Goal: Task Accomplishment & Management: Use online tool/utility

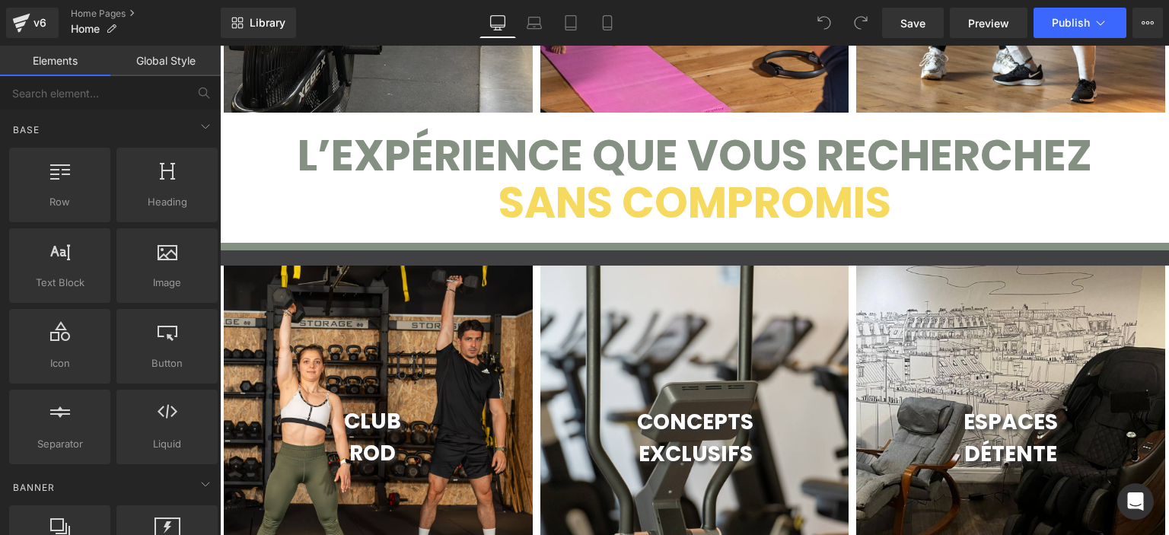
scroll to position [380, 0]
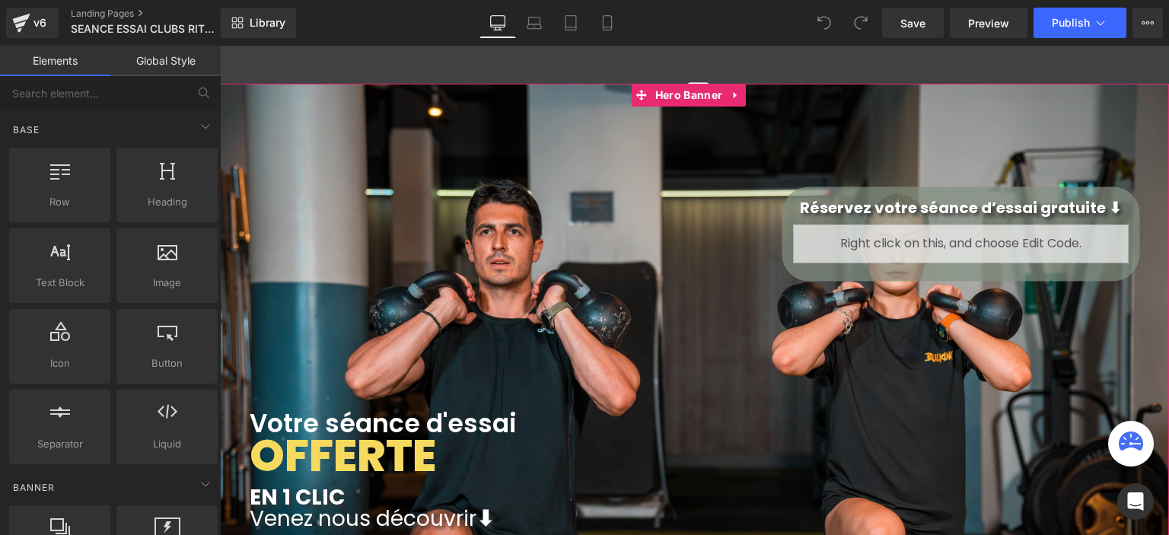
scroll to position [3087, 937]
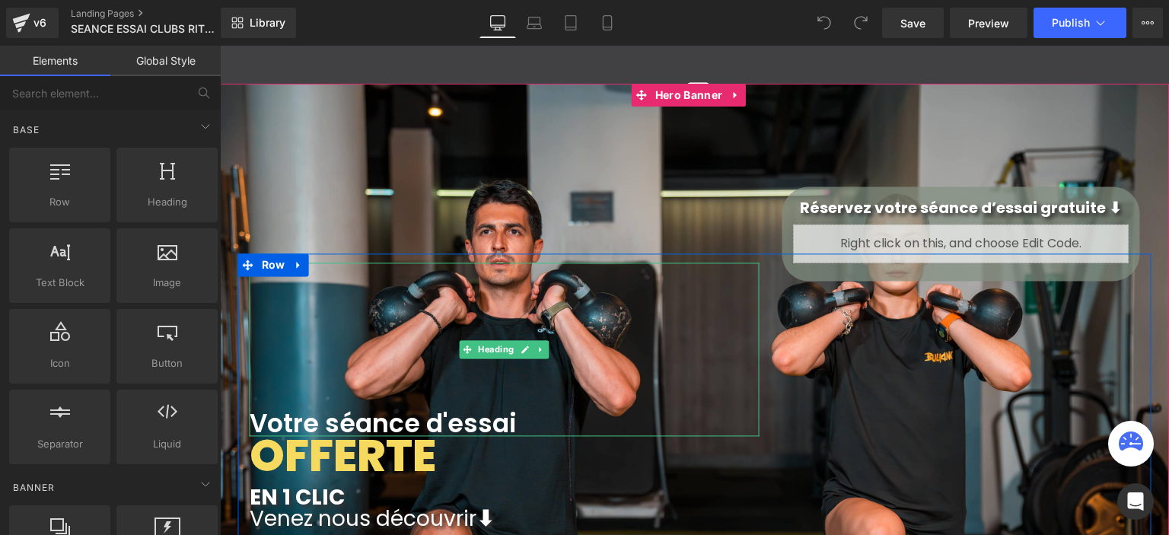
click at [364, 415] on span "Votre séance d'essai" at bounding box center [383, 424] width 267 height 36
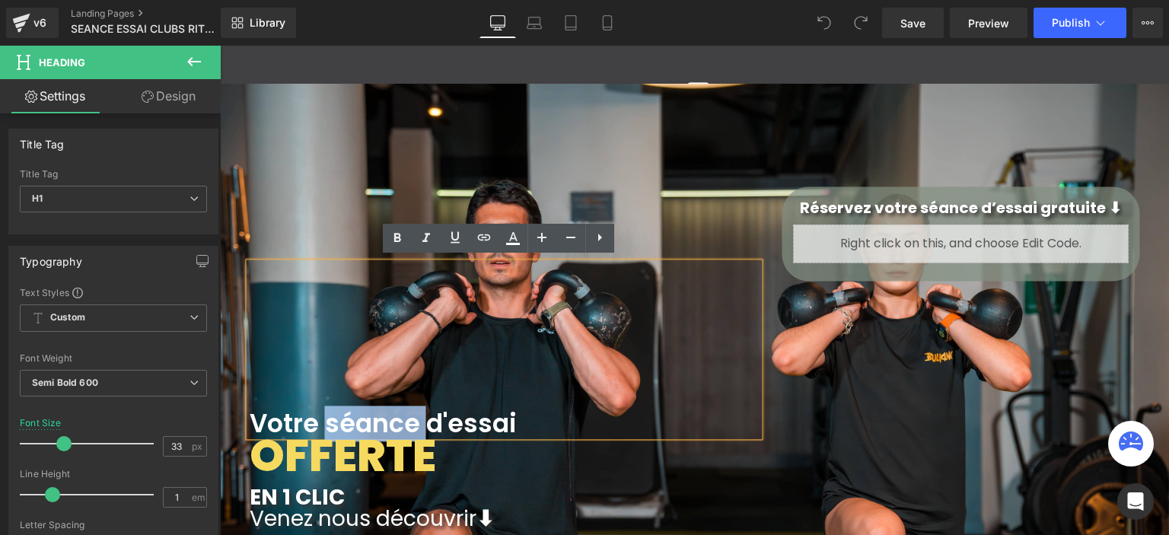
paste div
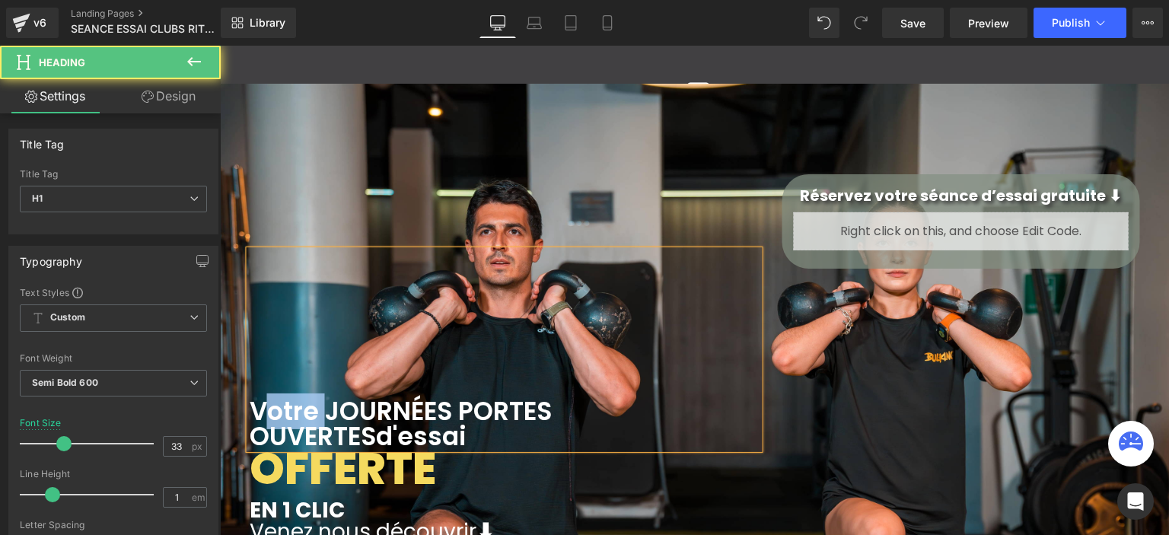
drag, startPoint x: 310, startPoint y: 407, endPoint x: 253, endPoint y: 398, distance: 58.5
click at [253, 398] on span "Votre JOURNÉES PORTES OUVERTESd'essai" at bounding box center [401, 423] width 302 height 61
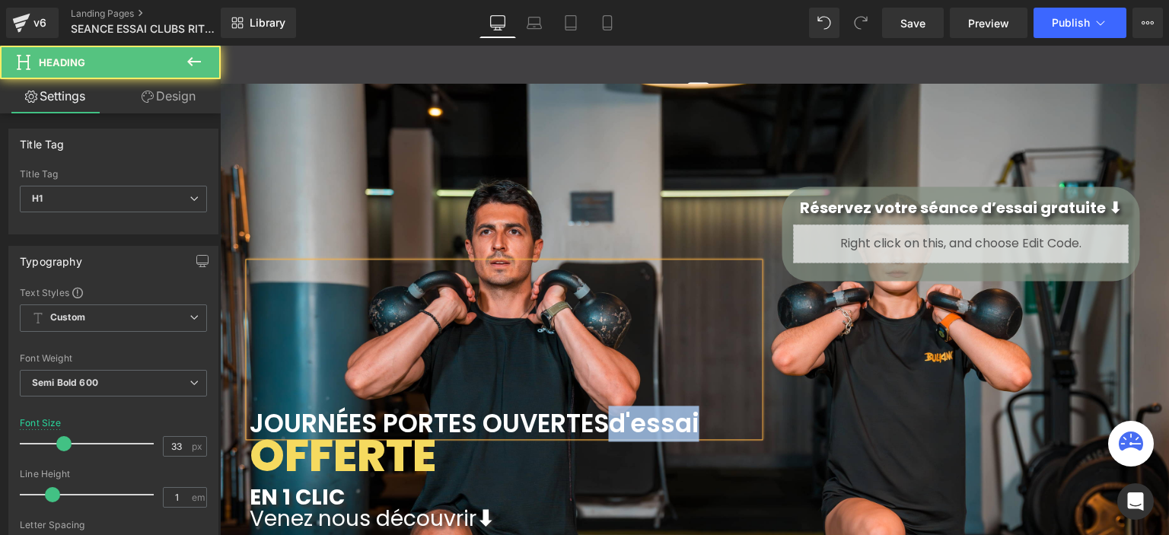
drag, startPoint x: 603, startPoint y: 422, endPoint x: 713, endPoint y: 424, distance: 110.3
click at [714, 424] on h1 "JOURNÉES PORTES OUVERTESd'essai" at bounding box center [505, 423] width 510 height 25
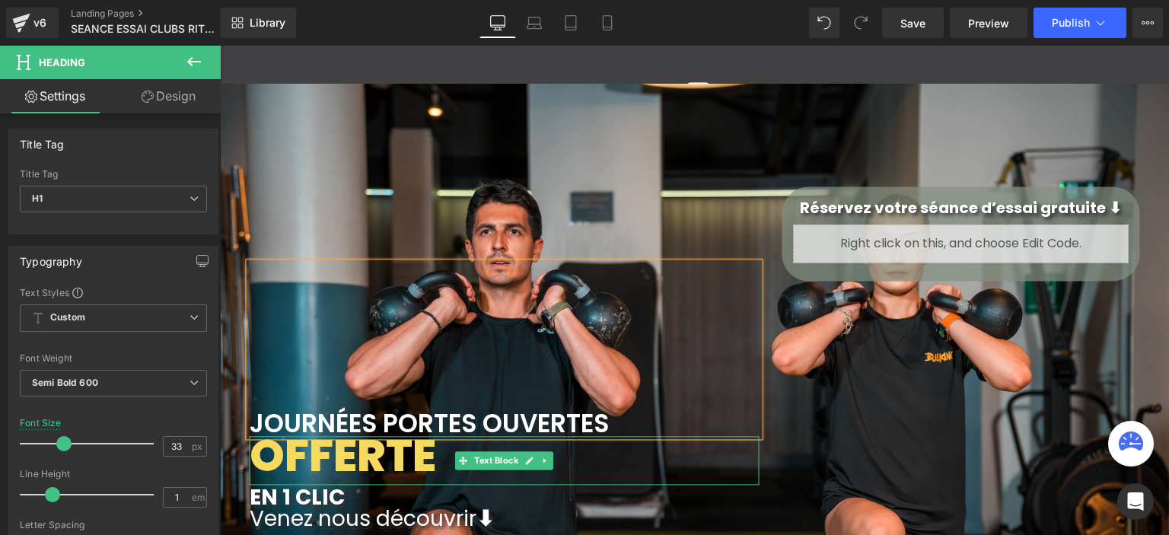
click at [292, 444] on span "OFFERTE" at bounding box center [343, 456] width 186 height 62
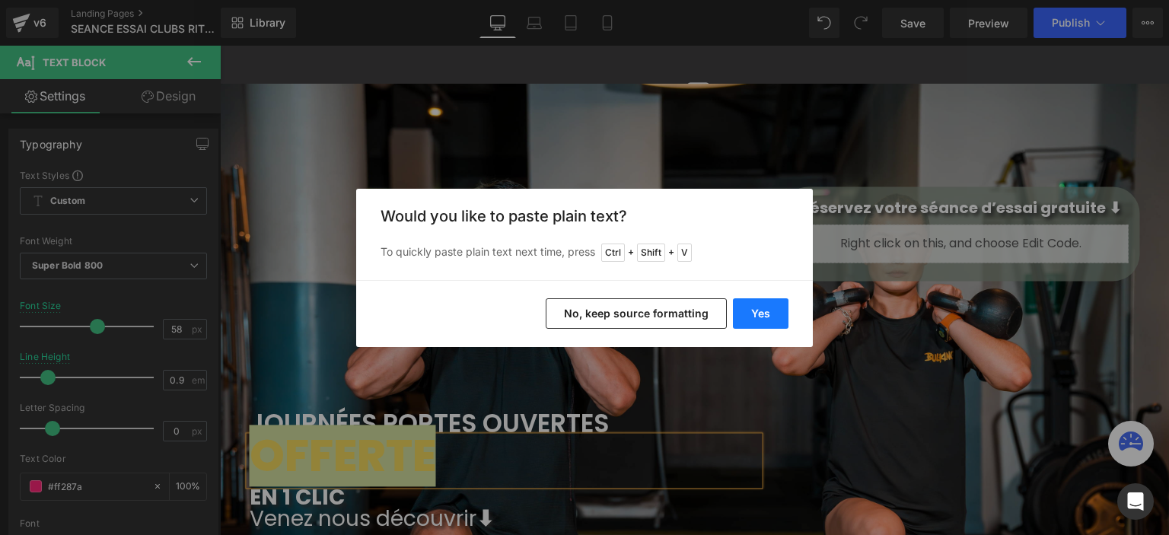
click at [754, 307] on button "Yes" at bounding box center [761, 313] width 56 height 30
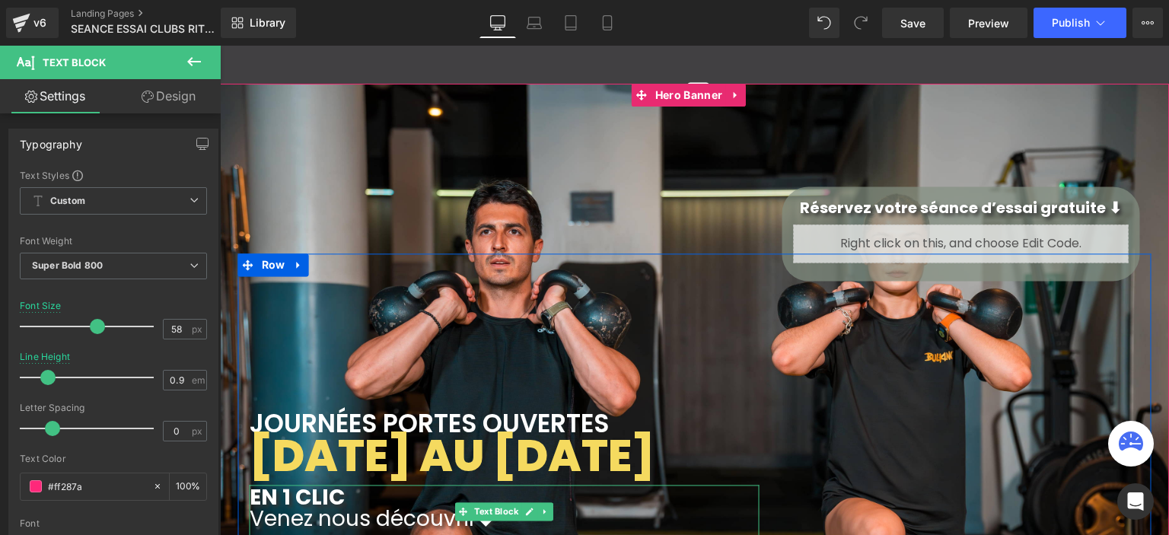
click at [283, 489] on span "EN 1 CLIC" at bounding box center [297, 497] width 95 height 30
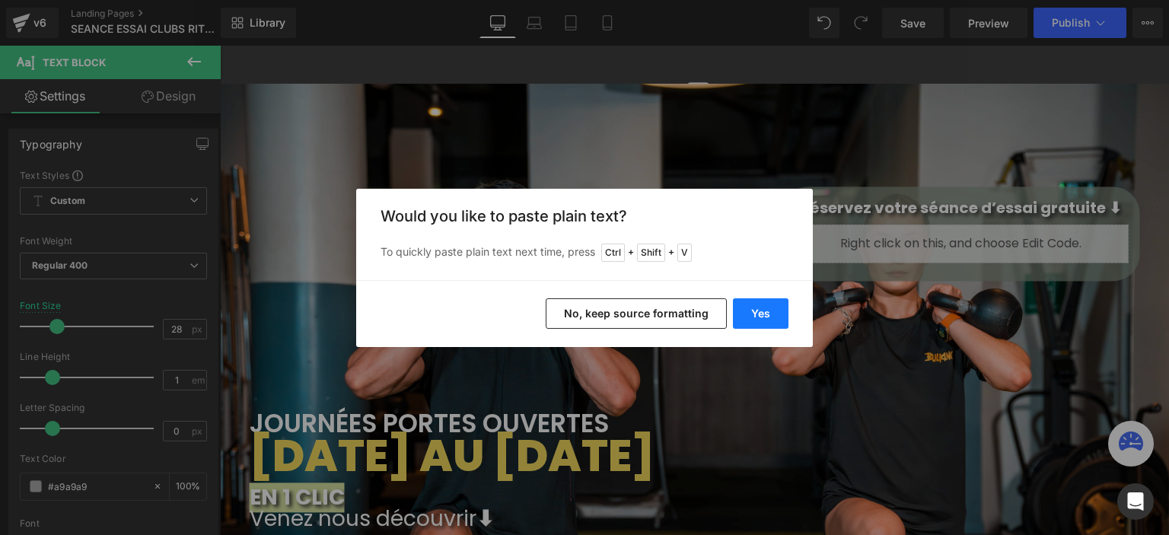
click at [749, 310] on button "Yes" at bounding box center [761, 313] width 56 height 30
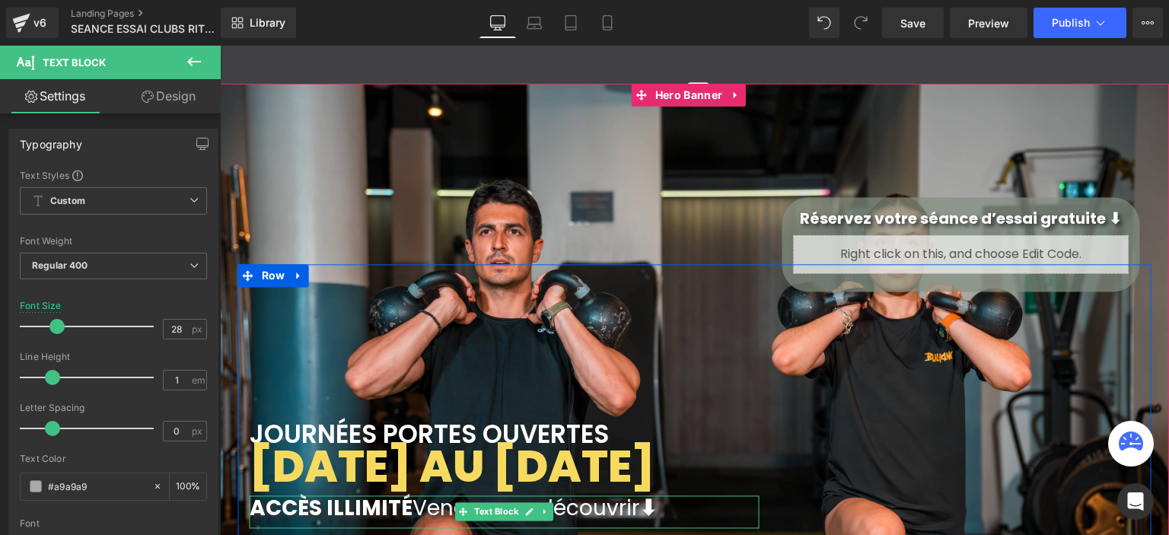
drag, startPoint x: 408, startPoint y: 495, endPoint x: 437, endPoint y: 486, distance: 30.3
click at [408, 495] on span "ACCÈS ILLIMITÉ Venez nous découvrir" at bounding box center [445, 508] width 390 height 30
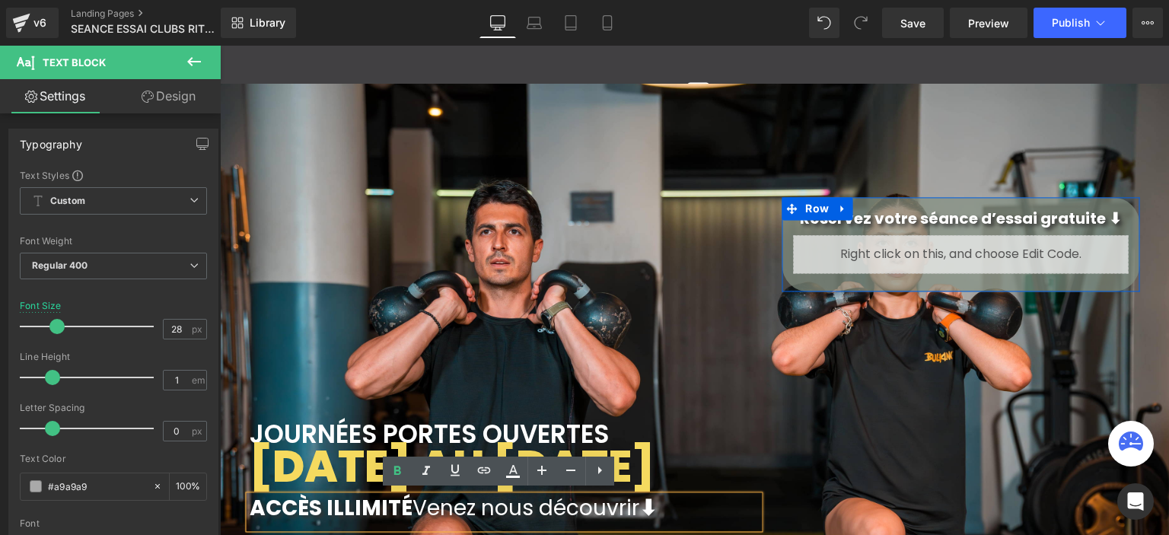
click at [947, 218] on span "Text Block" at bounding box center [953, 222] width 50 height 18
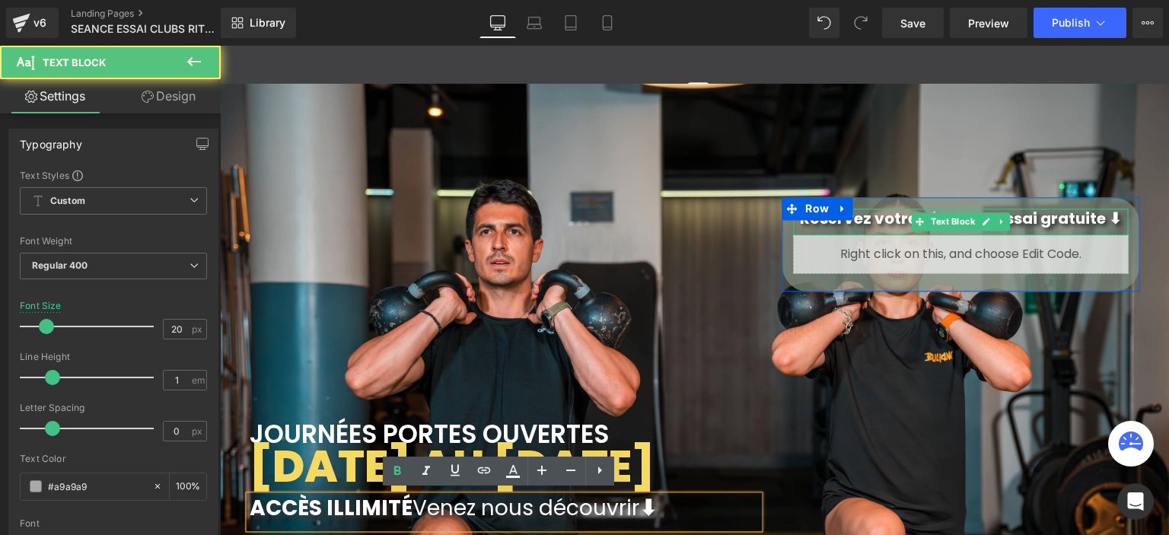
click at [1023, 215] on span "Réservez votre séance d’essai gratuite ⬇" at bounding box center [961, 218] width 322 height 21
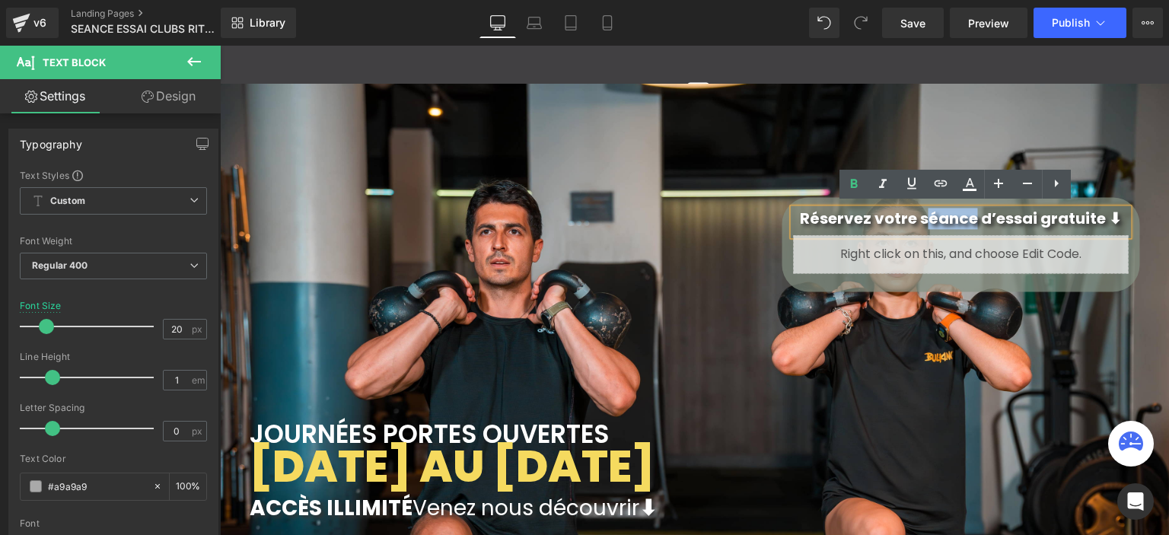
drag, startPoint x: 972, startPoint y: 218, endPoint x: 925, endPoint y: 215, distance: 46.6
click at [925, 214] on span "Réservez votre séance d’essai gratuite ⬇" at bounding box center [961, 218] width 322 height 21
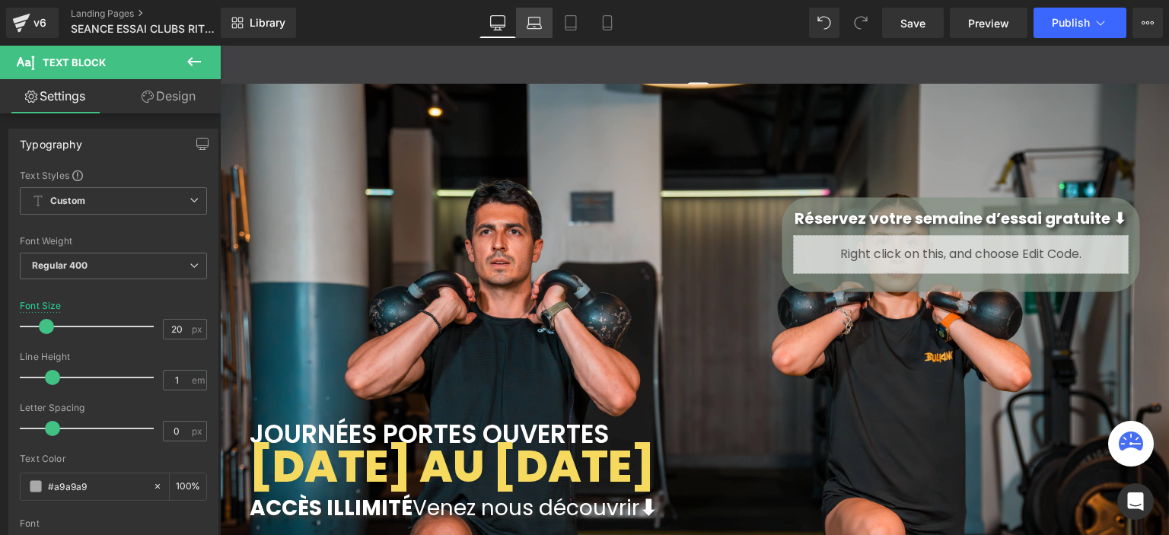
click at [543, 25] on link "Laptop" at bounding box center [534, 23] width 37 height 30
type input "22"
type input "100"
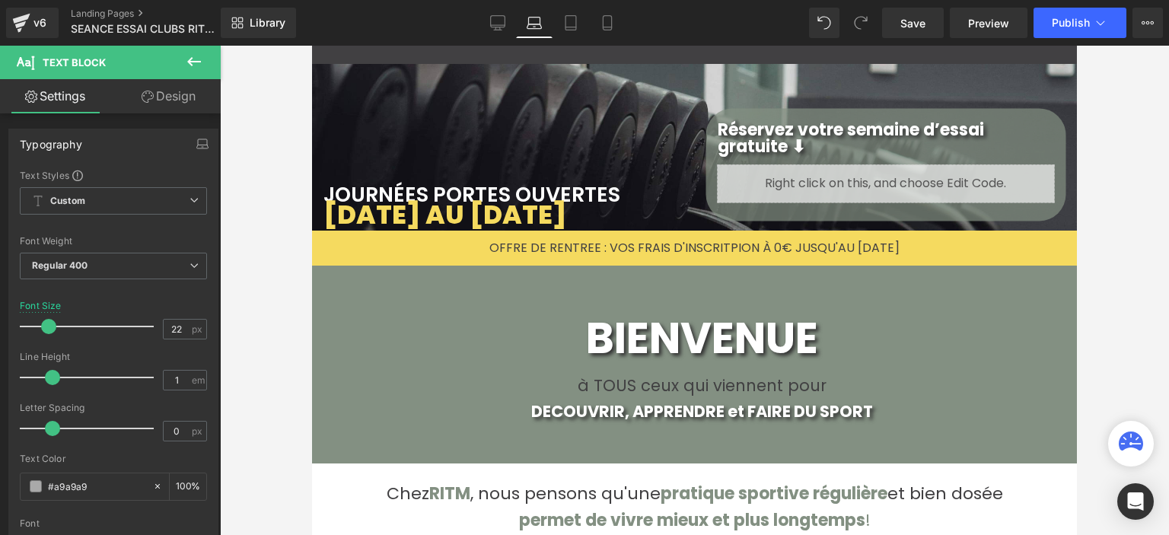
scroll to position [2963, 753]
click at [568, 24] on icon at bounding box center [570, 22] width 15 height 15
type input "18"
type input "100"
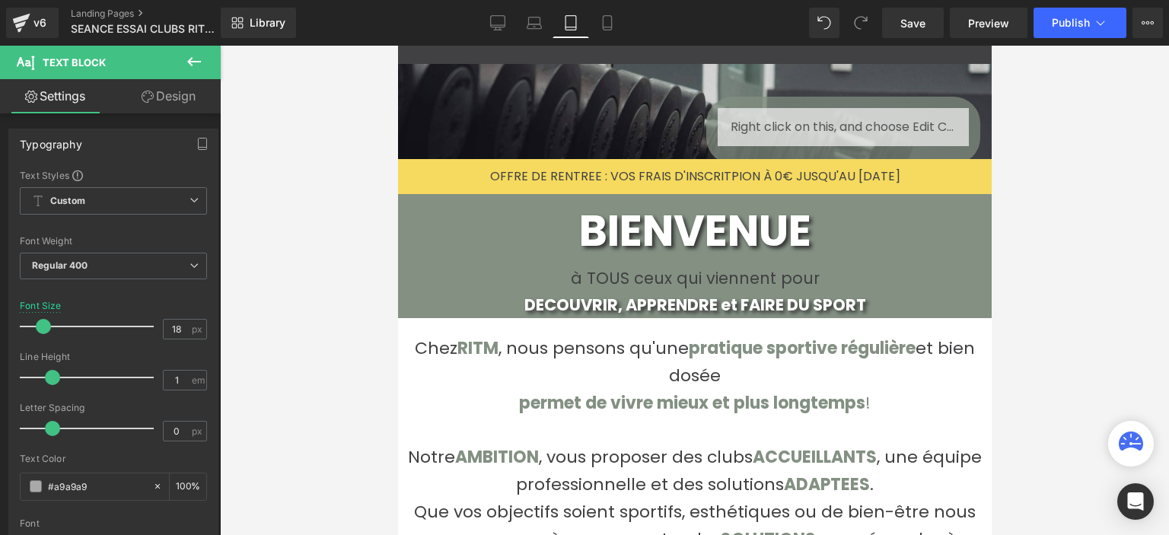
scroll to position [4709, 581]
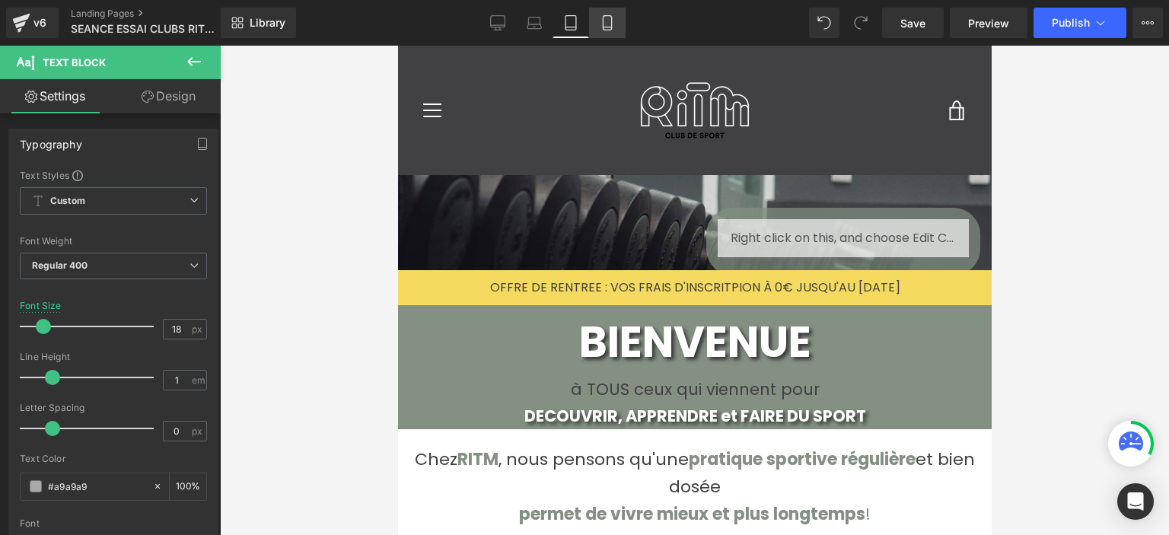
click at [600, 31] on link "Mobile" at bounding box center [607, 23] width 37 height 30
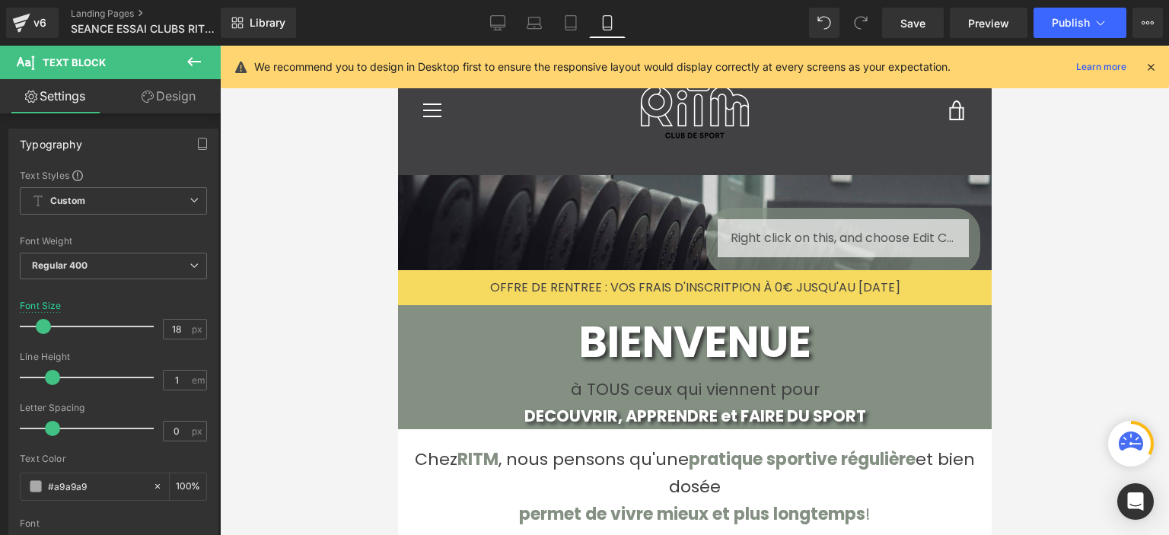
type input "16"
type input "100"
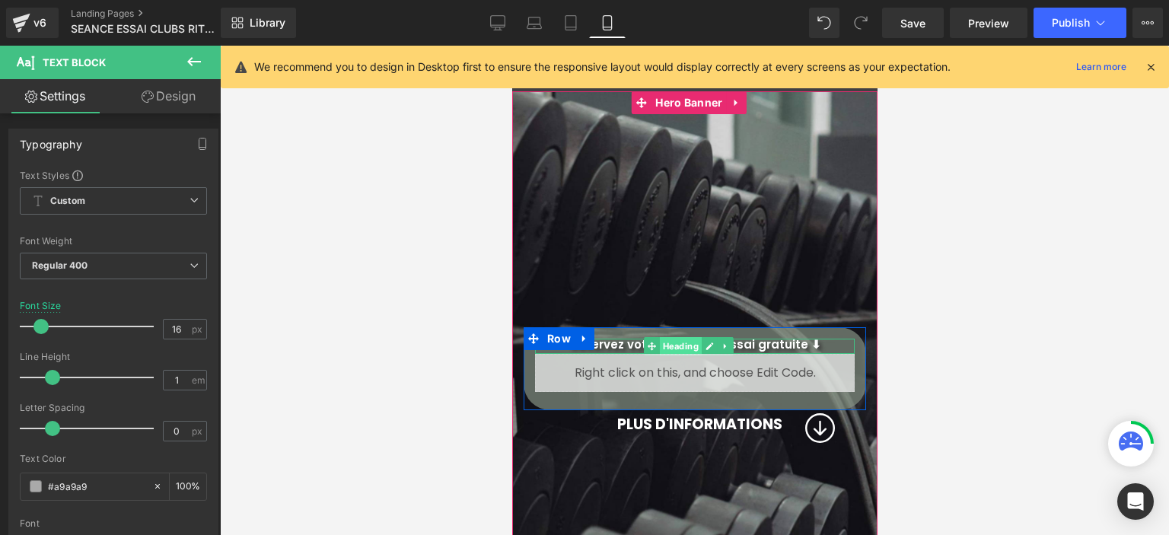
click at [676, 337] on span "Heading" at bounding box center [680, 346] width 42 height 18
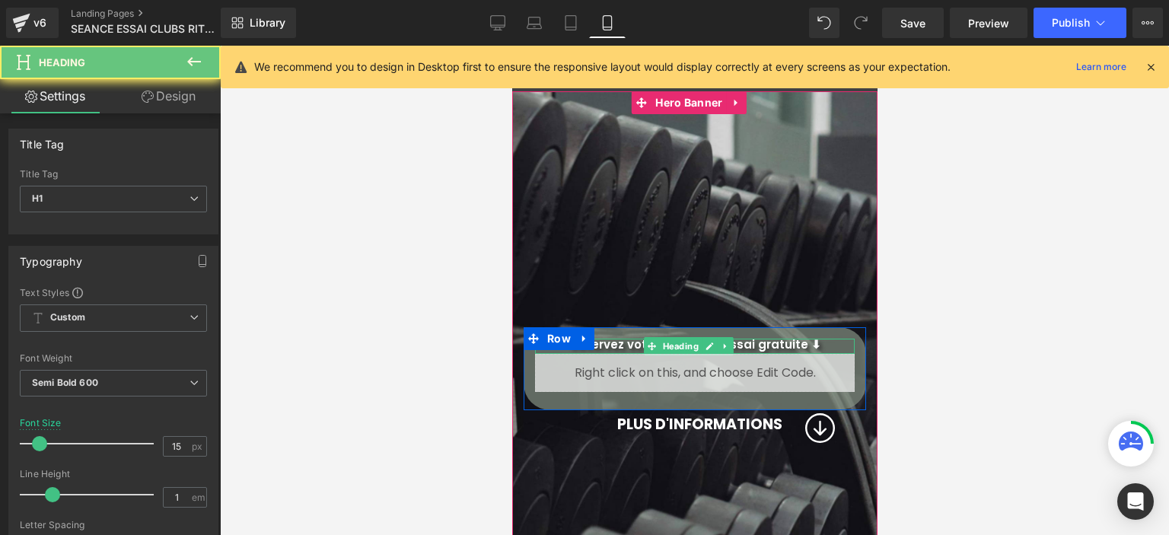
click at [633, 339] on h1 "Réservez votre séance d’essai gratuite ⬇" at bounding box center [694, 344] width 320 height 11
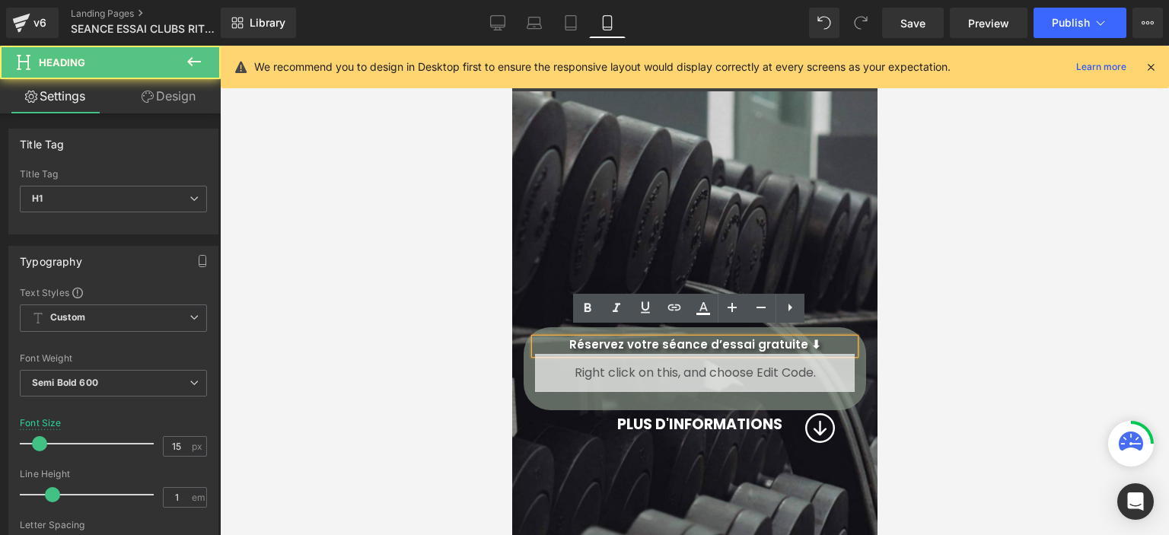
click at [668, 339] on h1 "Réservez votre séance d’essai gratuite ⬇" at bounding box center [694, 344] width 320 height 11
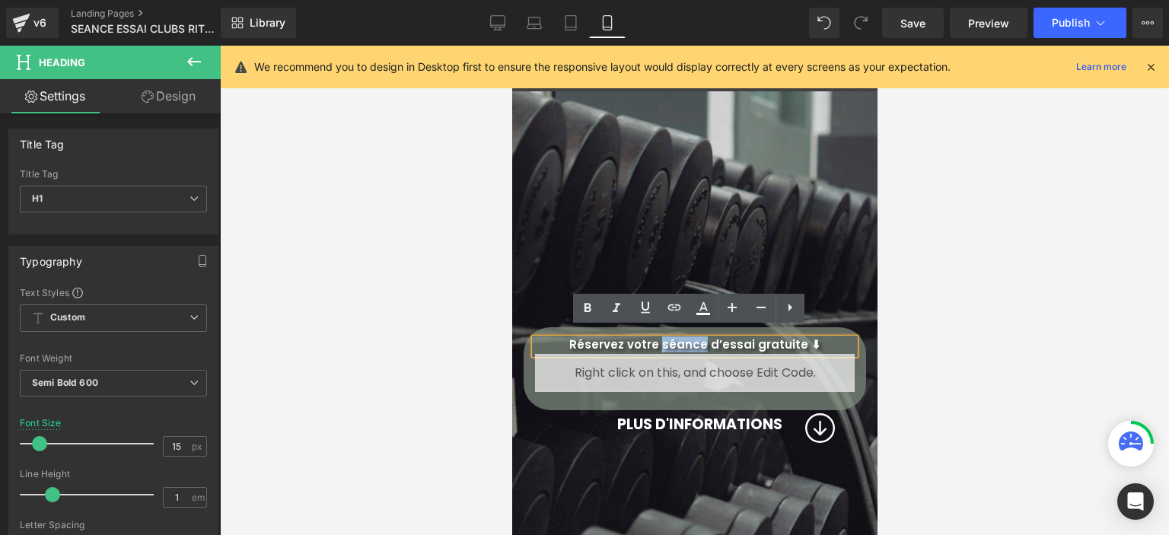
drag, startPoint x: 668, startPoint y: 331, endPoint x: 691, endPoint y: 336, distance: 23.3
click at [691, 339] on h1 "Réservez votre séance d’essai gratuite ⬇" at bounding box center [694, 344] width 320 height 11
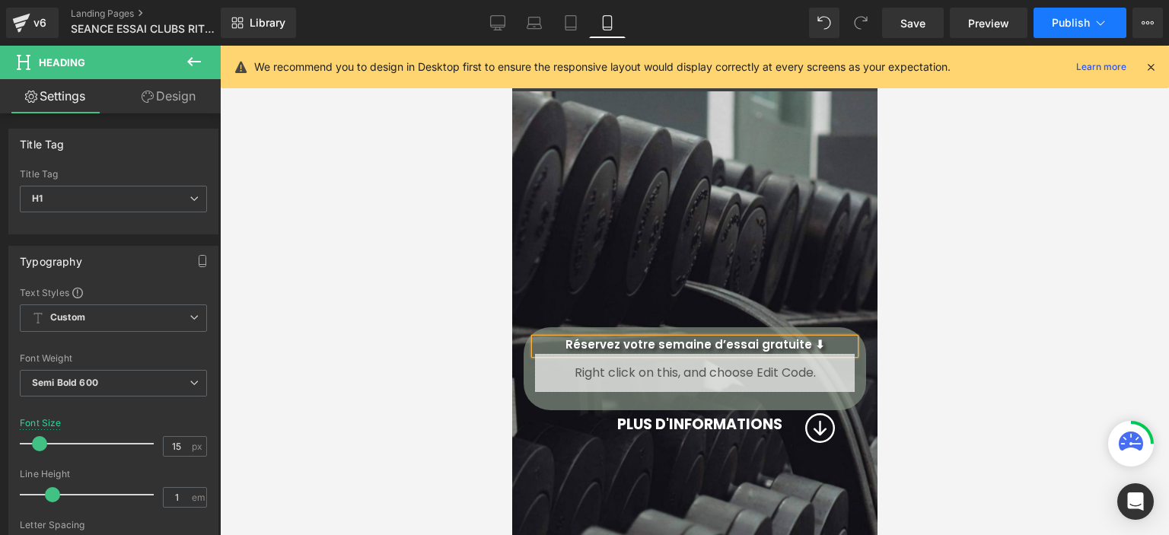
click at [1038, 21] on button "Publish" at bounding box center [1079, 23] width 93 height 30
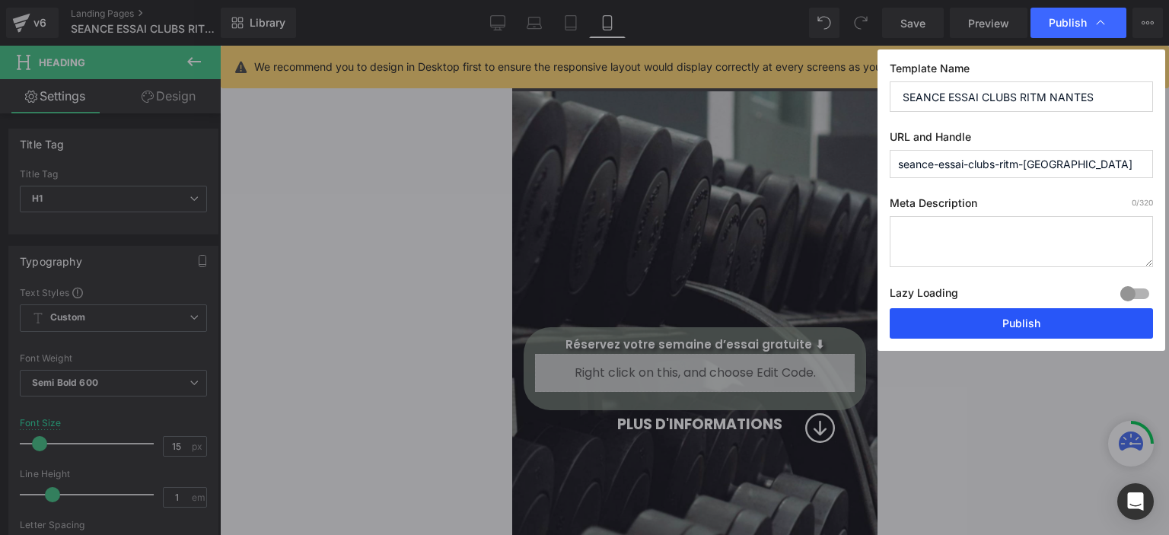
click at [974, 323] on button "Publish" at bounding box center [1021, 323] width 263 height 30
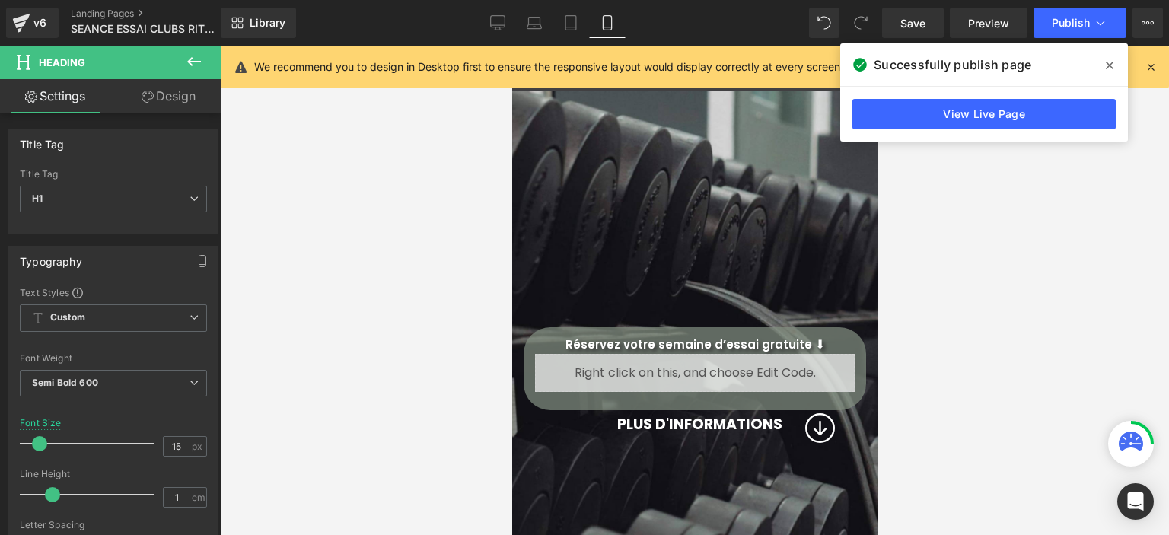
drag, startPoint x: 975, startPoint y: 323, endPoint x: 1009, endPoint y: 379, distance: 65.9
click at [1009, 379] on div at bounding box center [694, 290] width 949 height 489
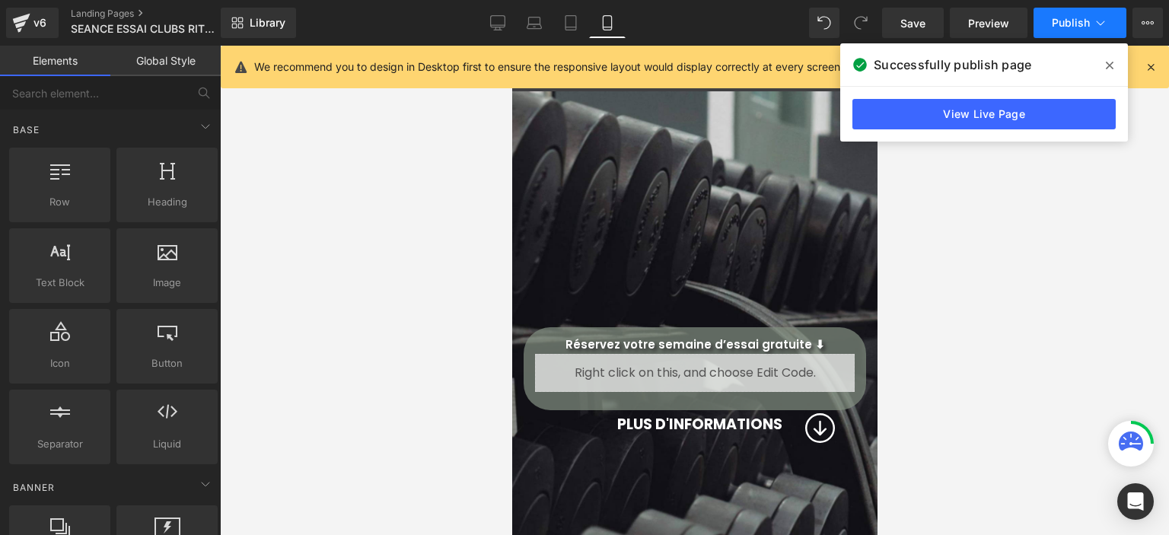
click at [1052, 34] on button "Publish" at bounding box center [1079, 23] width 93 height 30
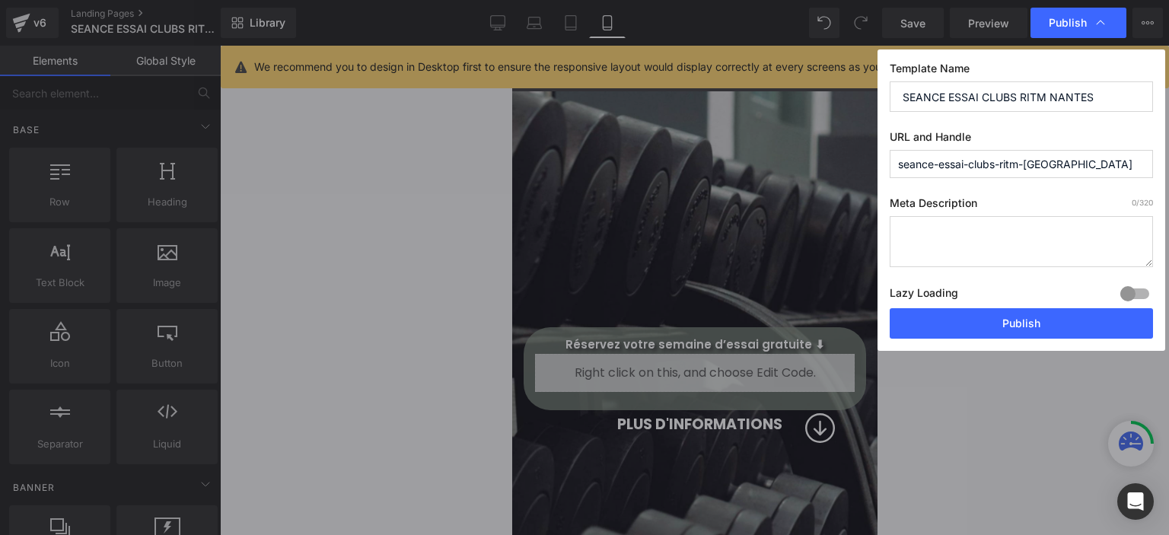
click at [906, 250] on textarea at bounding box center [1021, 241] width 263 height 51
paste textarea "Envie de tester votre nouvelle salle de sport ? Bénéficiez d'une séance d'essai…"
click at [963, 254] on textarea "Envie de tester votre nouvelle salle de sport ? Bénéficiez d'une séance d'essai…" at bounding box center [1021, 241] width 263 height 51
click at [1068, 261] on textarea "Envie de tester votre nouvelle salle de sport ? Bénéficiez d'une séance d'essai…" at bounding box center [1021, 241] width 263 height 51
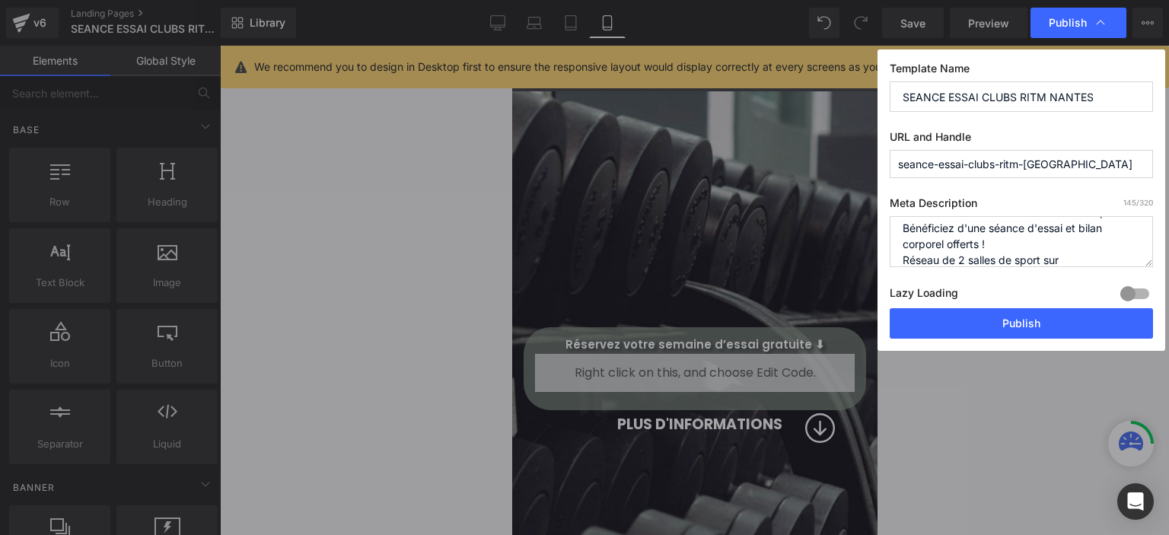
click at [1068, 261] on textarea "Envie de tester votre nouvelle salle de sport ? Bénéficiez d'une séance d'essai…" at bounding box center [1021, 241] width 263 height 51
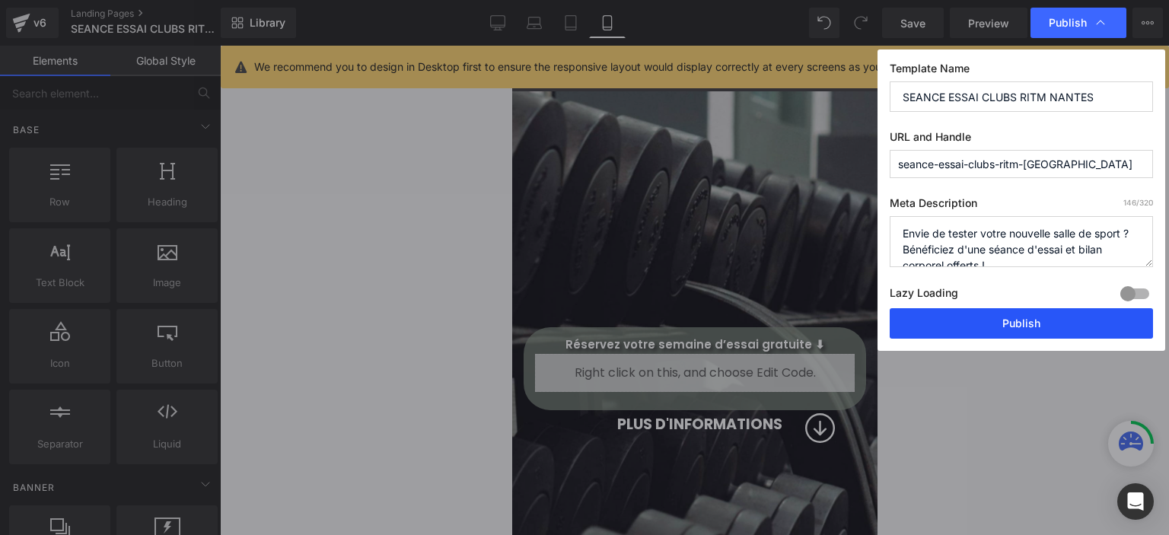
type textarea "Envie de tester votre nouvelle salle de sport ? Bénéficiez d'une séance d'essai…"
click at [1060, 326] on button "Publish" at bounding box center [1021, 323] width 263 height 30
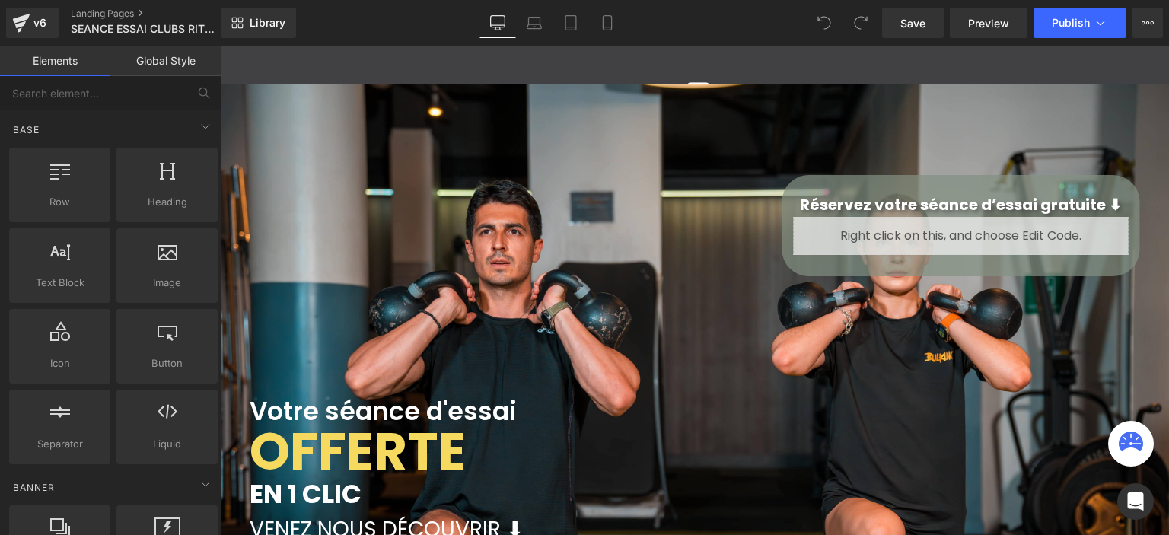
scroll to position [3398, 937]
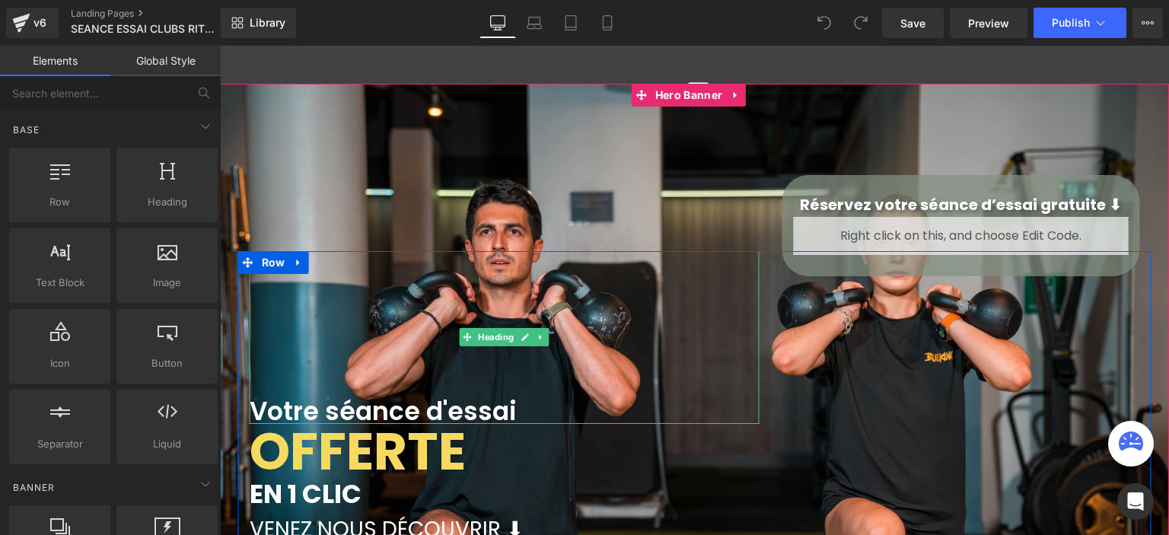
click at [376, 407] on font "Votre séance d'essai" at bounding box center [383, 411] width 267 height 36
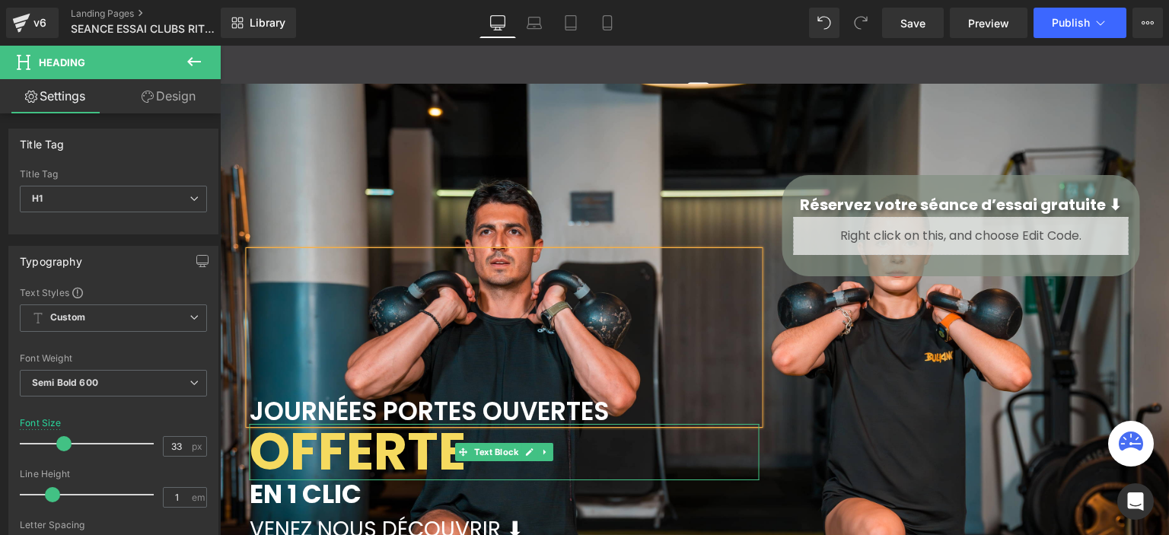
click at [432, 453] on b "OFFERTE" at bounding box center [358, 451] width 216 height 72
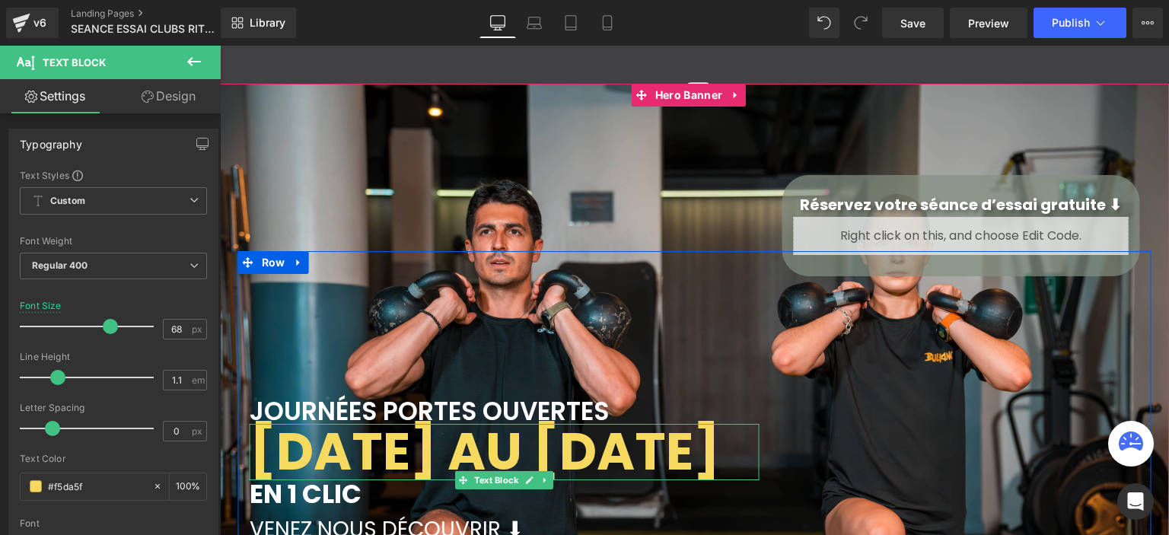
drag, startPoint x: 762, startPoint y: 526, endPoint x: 256, endPoint y: 416, distance: 517.7
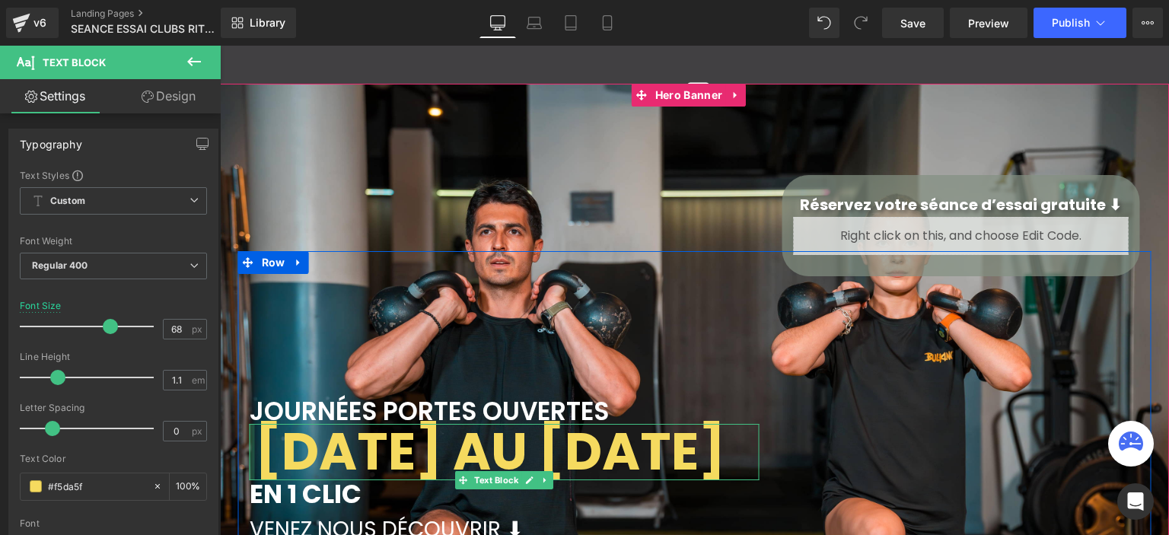
drag, startPoint x: 247, startPoint y: 412, endPoint x: 254, endPoint y: 417, distance: 9.3
click at [253, 424] on div "22 AU 28 SEPTEMBRE Text Block" at bounding box center [505, 452] width 510 height 57
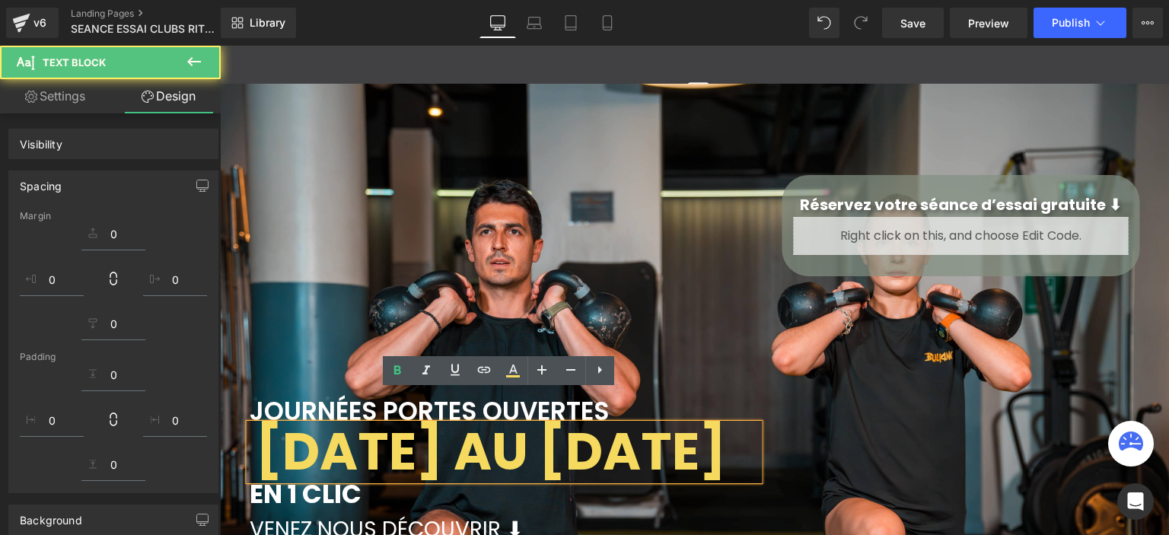
click at [511, 475] on b "22 AU 28 SEPTEMBRE" at bounding box center [491, 451] width 470 height 72
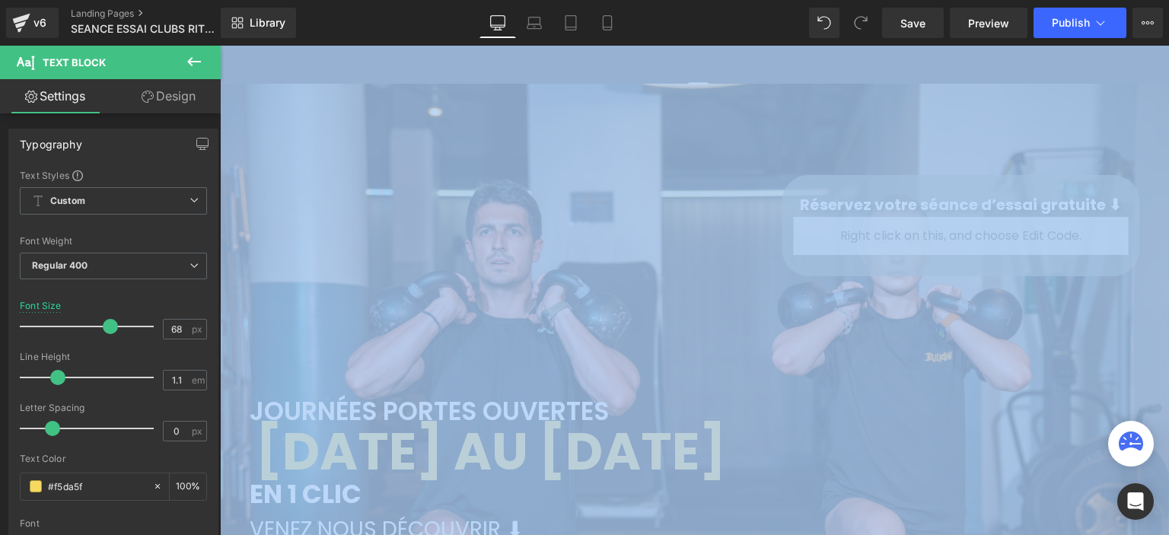
drag, startPoint x: 761, startPoint y: 522, endPoint x: 250, endPoint y: 425, distance: 520.4
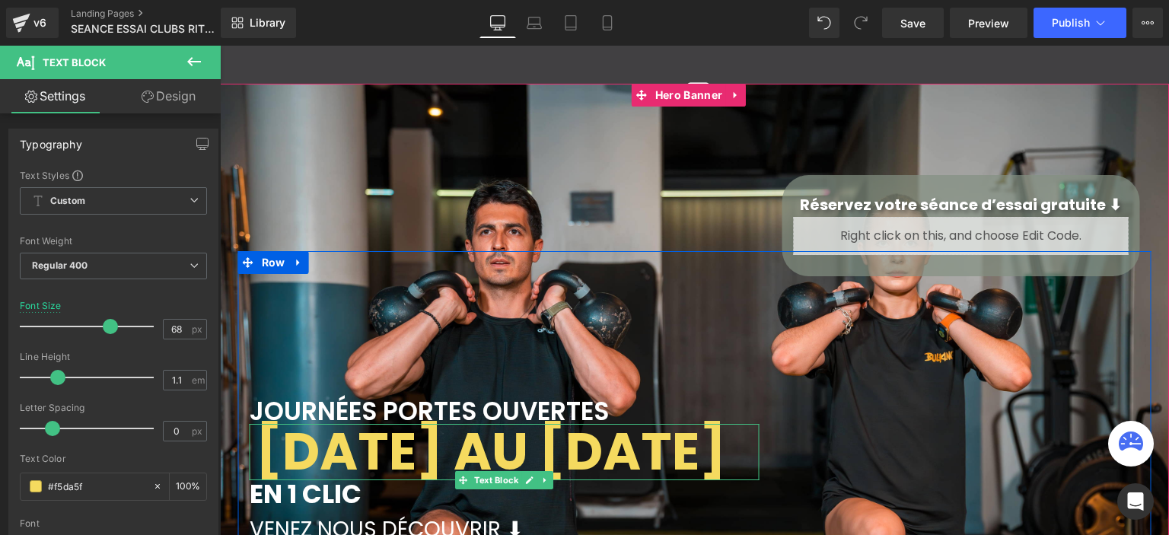
drag, startPoint x: 263, startPoint y: 424, endPoint x: 271, endPoint y: 424, distance: 8.4
click at [263, 424] on b "22 AU 28 SEPTEMBRE" at bounding box center [491, 451] width 470 height 72
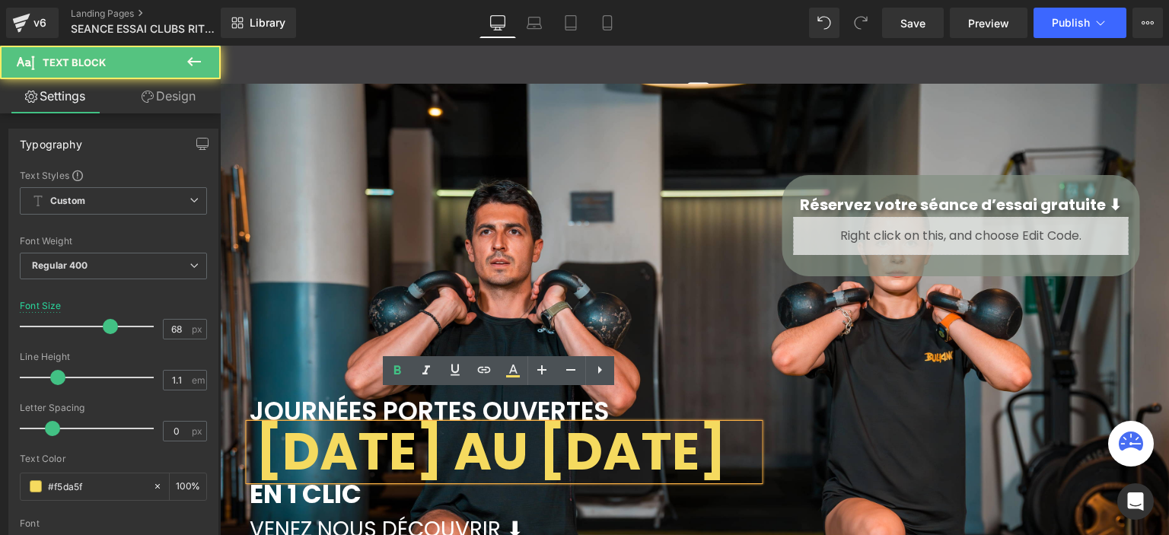
click at [274, 415] on b "22 AU 28 SEPTEMBRE" at bounding box center [491, 451] width 470 height 72
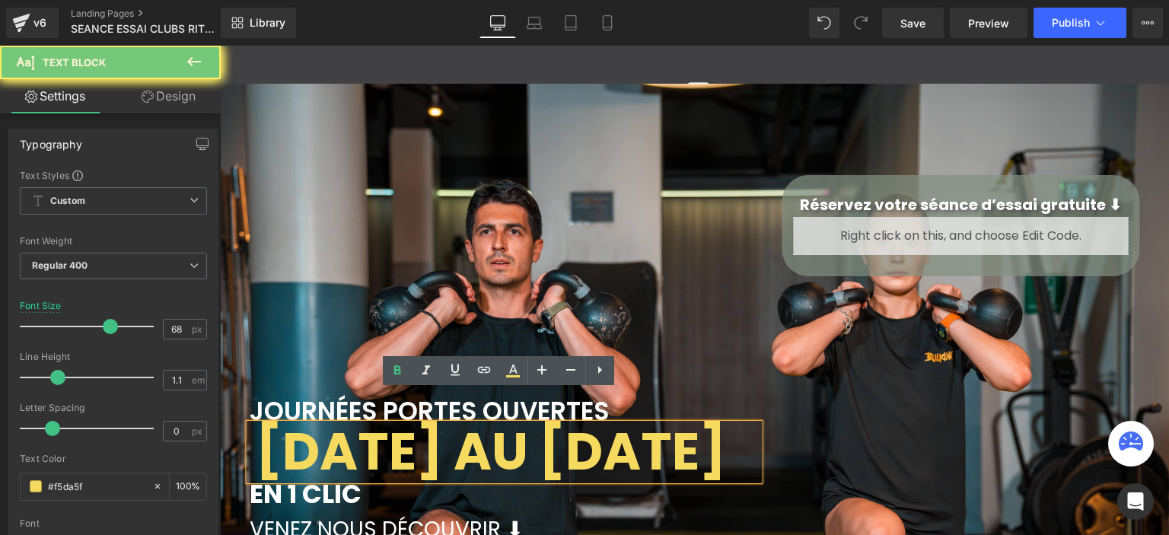
click at [266, 415] on b "22 AU 28 SEPTEMBRE" at bounding box center [491, 451] width 470 height 72
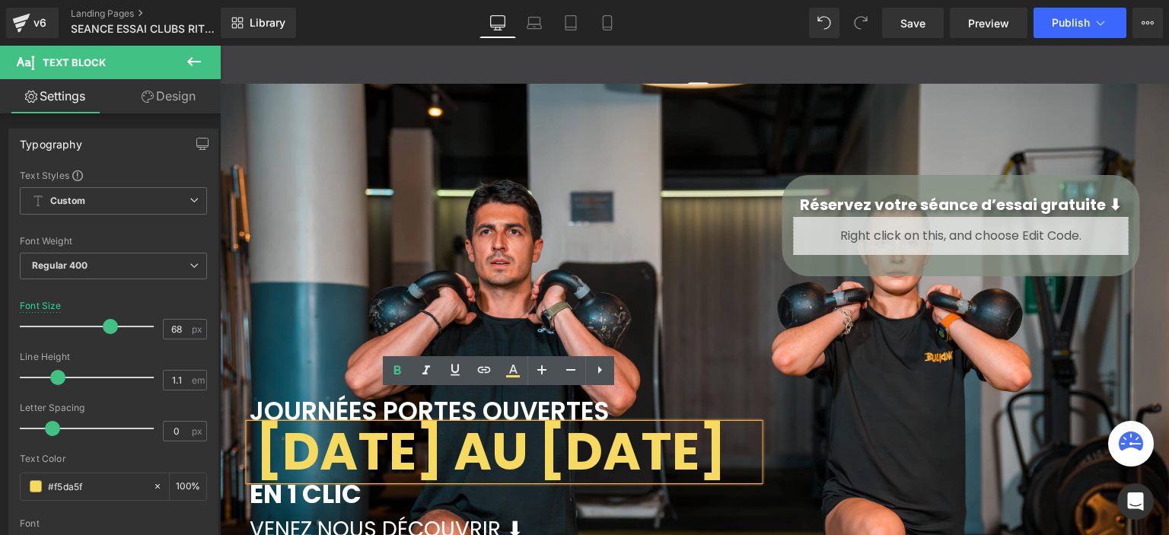
click at [554, 443] on p "22 AU 28 SEPTEMBRE" at bounding box center [508, 452] width 504 height 57
click at [547, 481] on div "Rendering Content" at bounding box center [585, 474] width 94 height 17
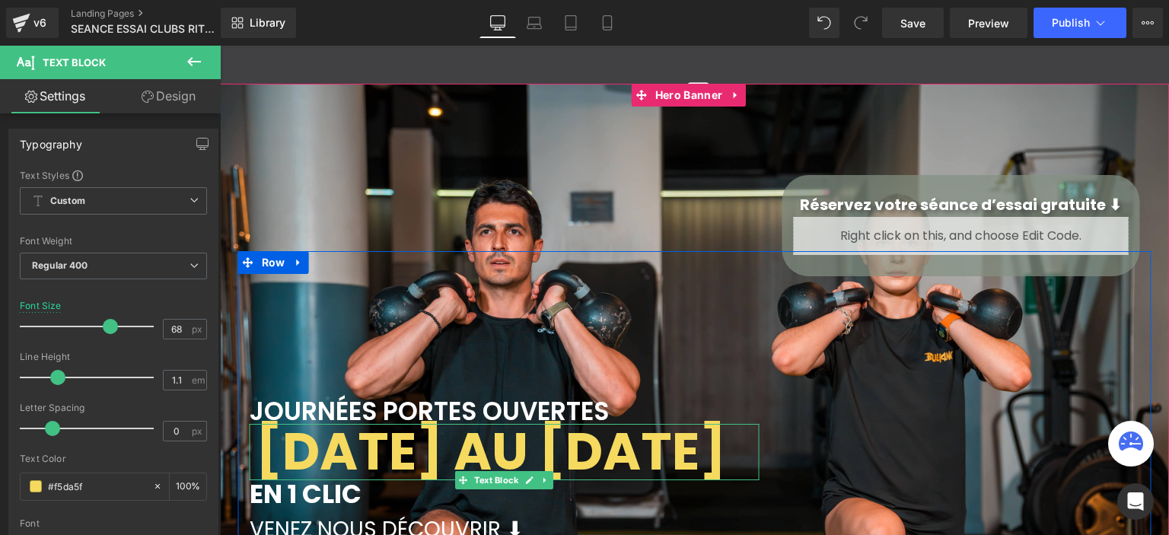
drag, startPoint x: 759, startPoint y: 526, endPoint x: 289, endPoint y: 426, distance: 480.0
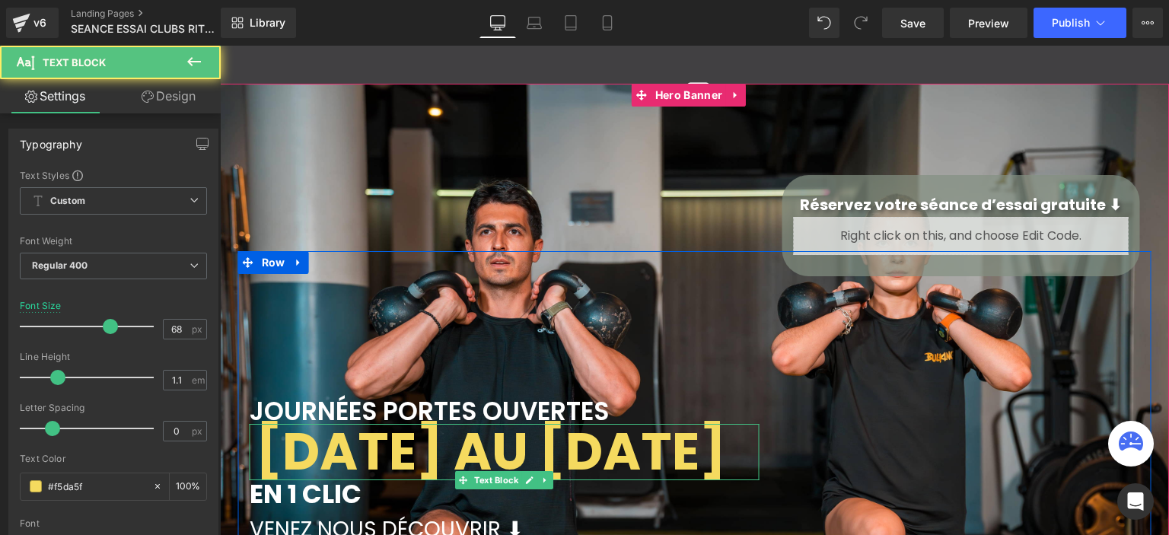
drag, startPoint x: 259, startPoint y: 419, endPoint x: 569, endPoint y: 491, distance: 318.6
click at [569, 481] on p "22 AU 28 SEPTEMBRE" at bounding box center [508, 452] width 504 height 57
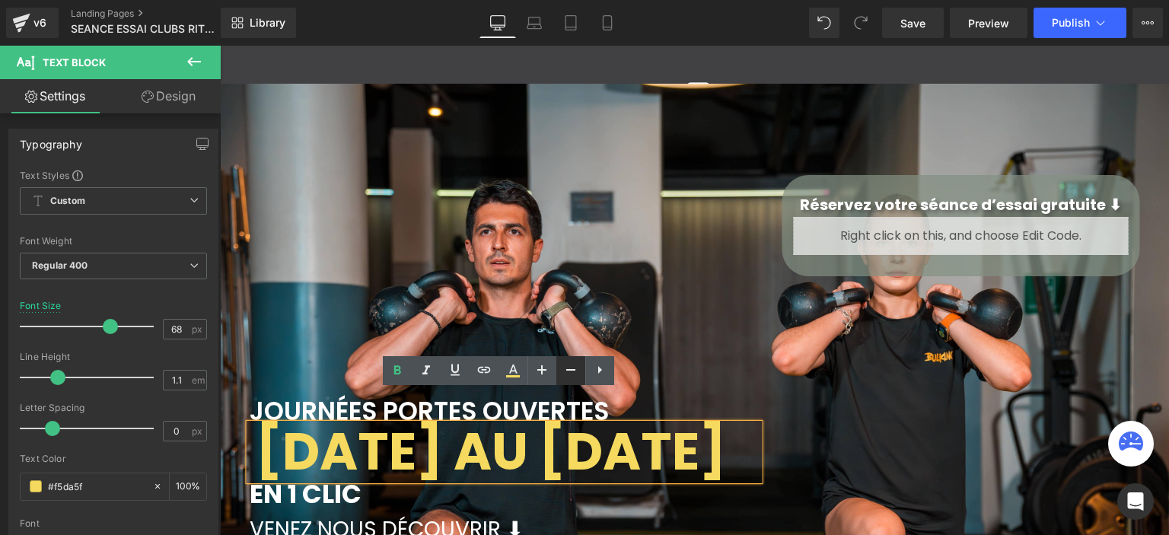
click at [560, 377] on link at bounding box center [570, 370] width 29 height 29
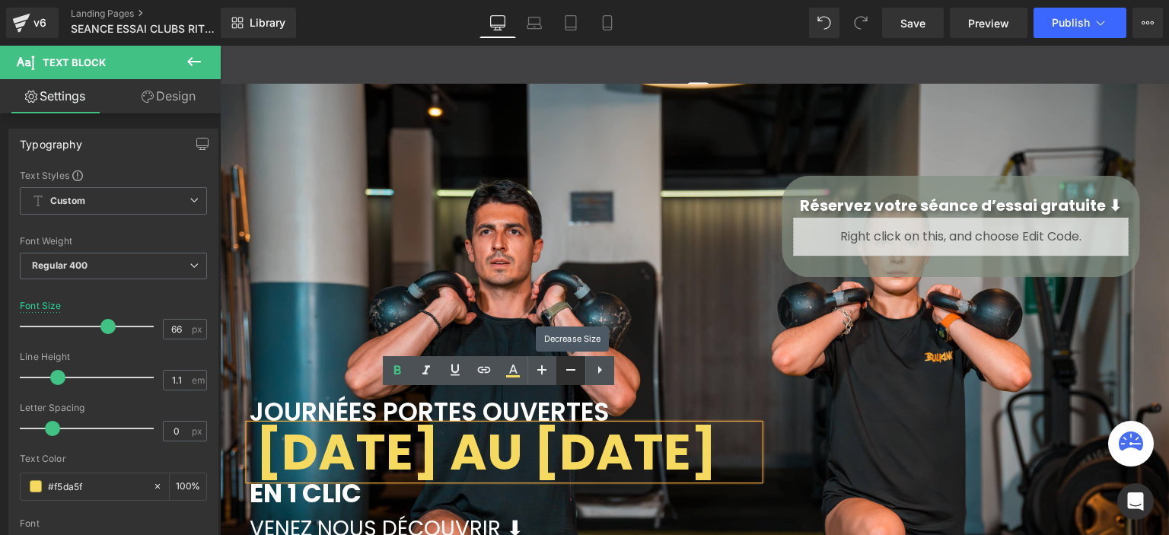
click at [560, 377] on link at bounding box center [570, 370] width 29 height 29
type input "62"
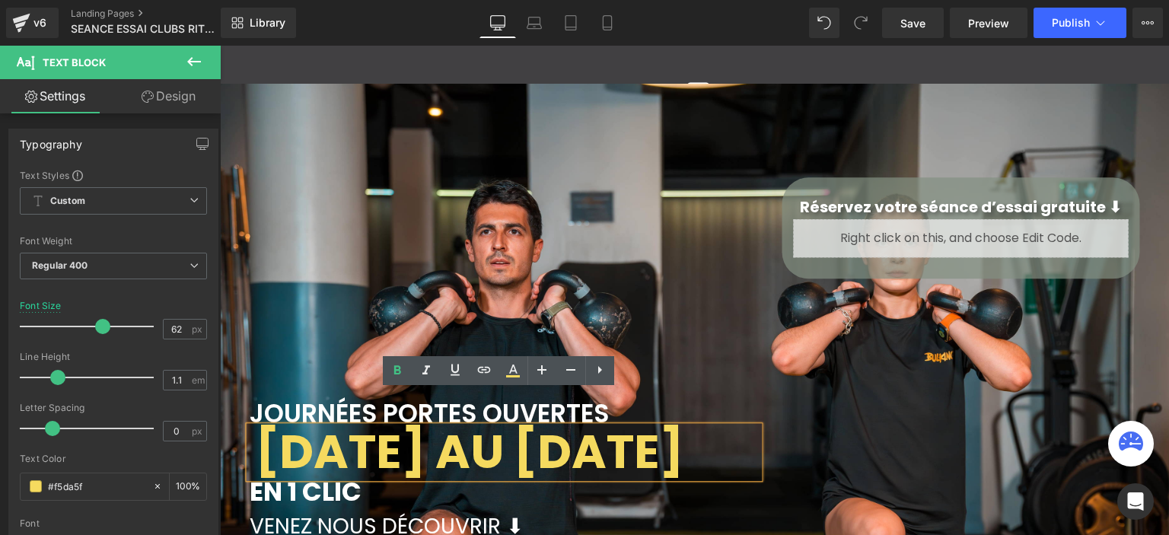
click at [422, 491] on p "EN 1 CLIC" at bounding box center [505, 492] width 510 height 28
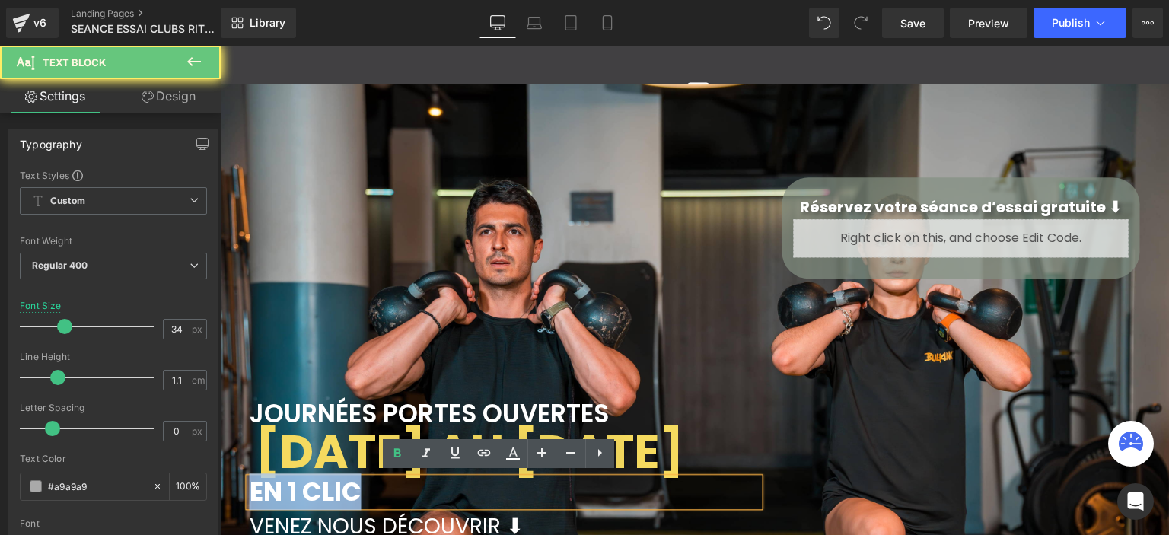
drag, startPoint x: 384, startPoint y: 485, endPoint x: 234, endPoint y: 486, distance: 150.7
click at [238, 486] on div "JOURNÉES PORTES OUVERTES Heading 22 AU 28 SEPTEMBRE Text Block EN 1 CLIC Text B…" at bounding box center [504, 395] width 533 height 285
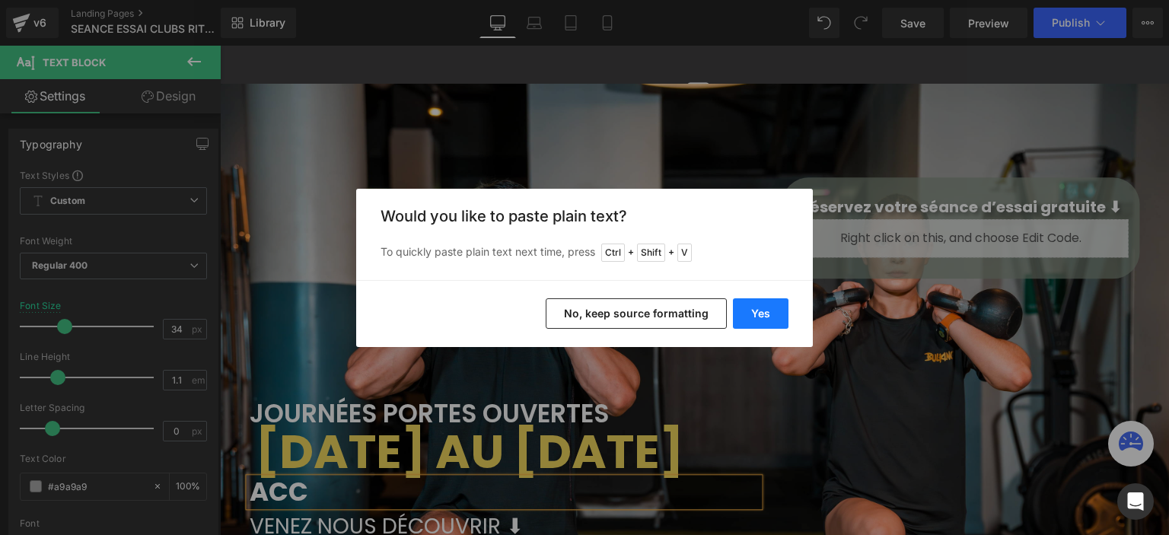
click at [760, 311] on button "Yes" at bounding box center [761, 313] width 56 height 30
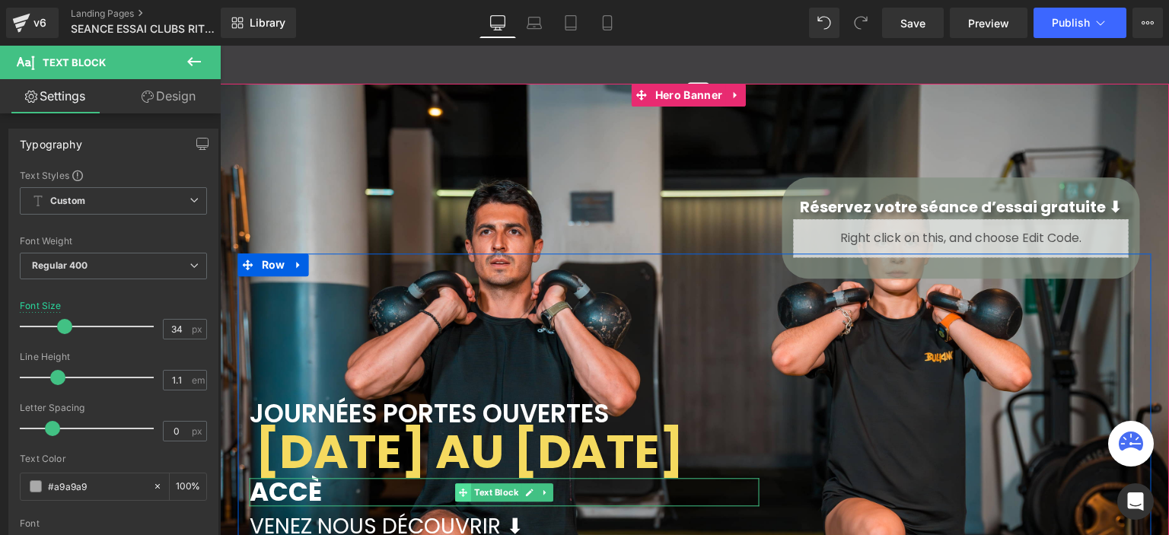
click at [459, 488] on icon at bounding box center [463, 492] width 8 height 8
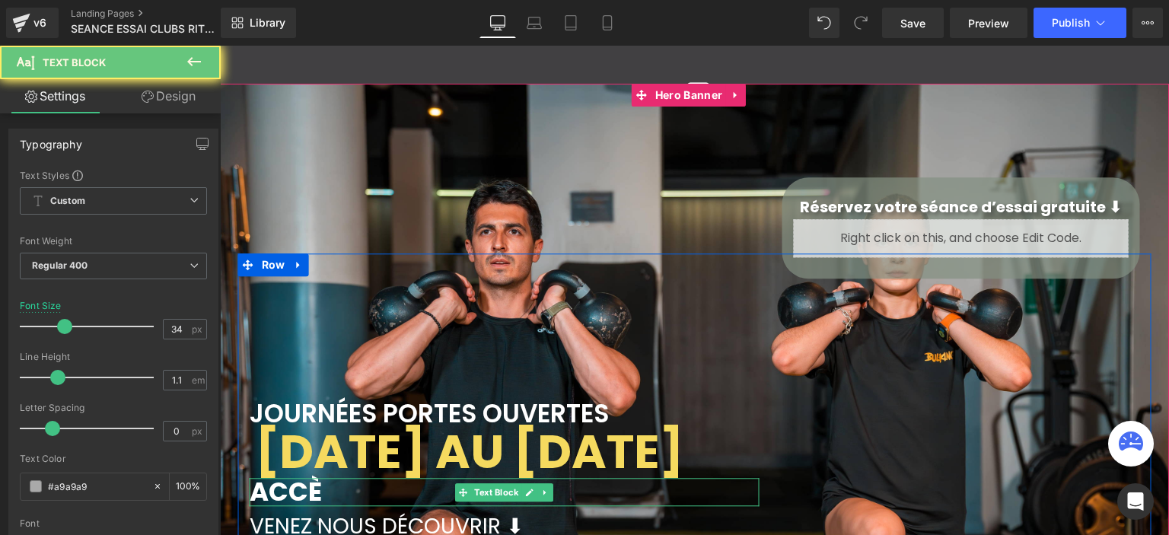
click at [381, 492] on p "ACCÈ" at bounding box center [505, 492] width 510 height 28
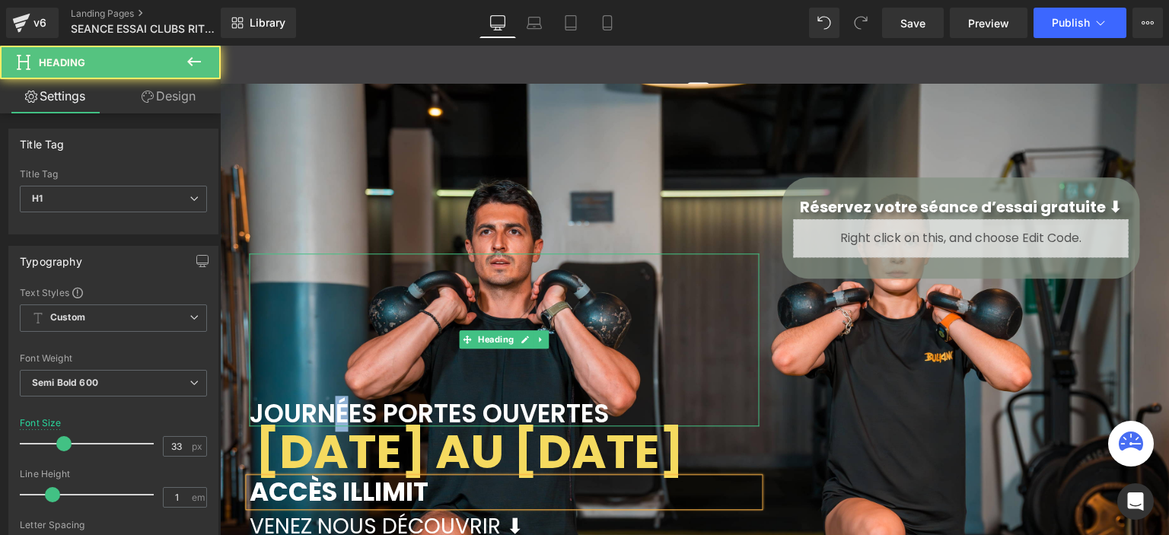
click at [334, 409] on font "JOURNÉES PORTES OUVERTES" at bounding box center [429, 414] width 359 height 36
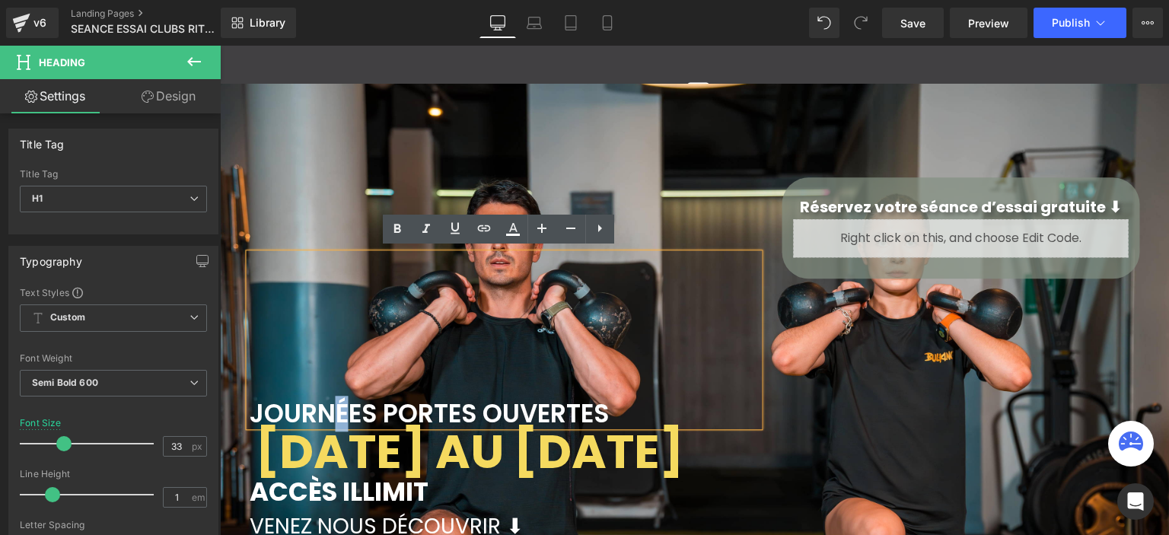
copy font "É"
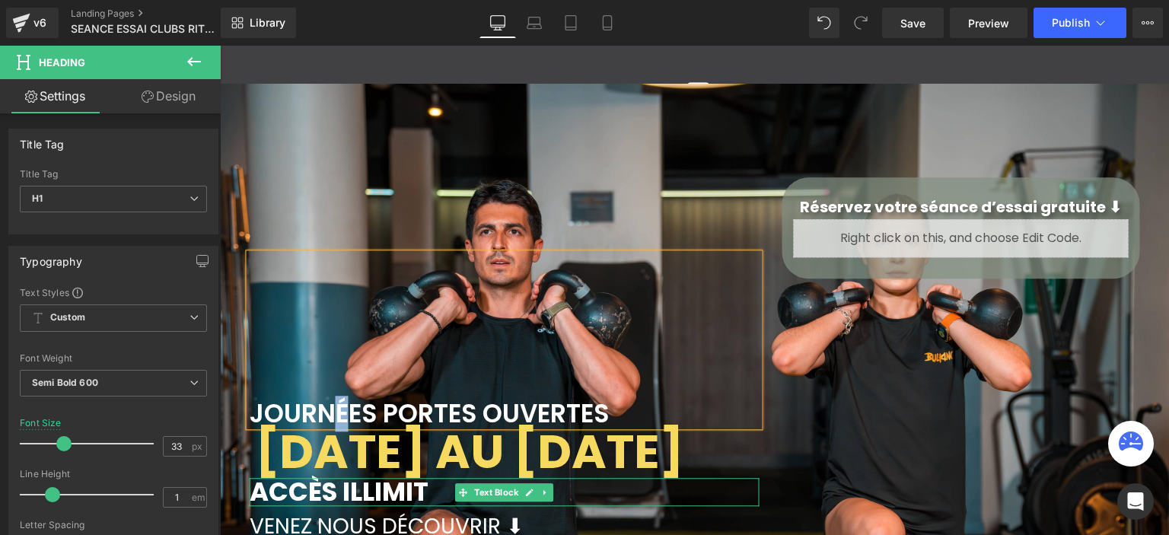
click at [432, 492] on p "ACCÈS ILLIMIT" at bounding box center [505, 492] width 510 height 28
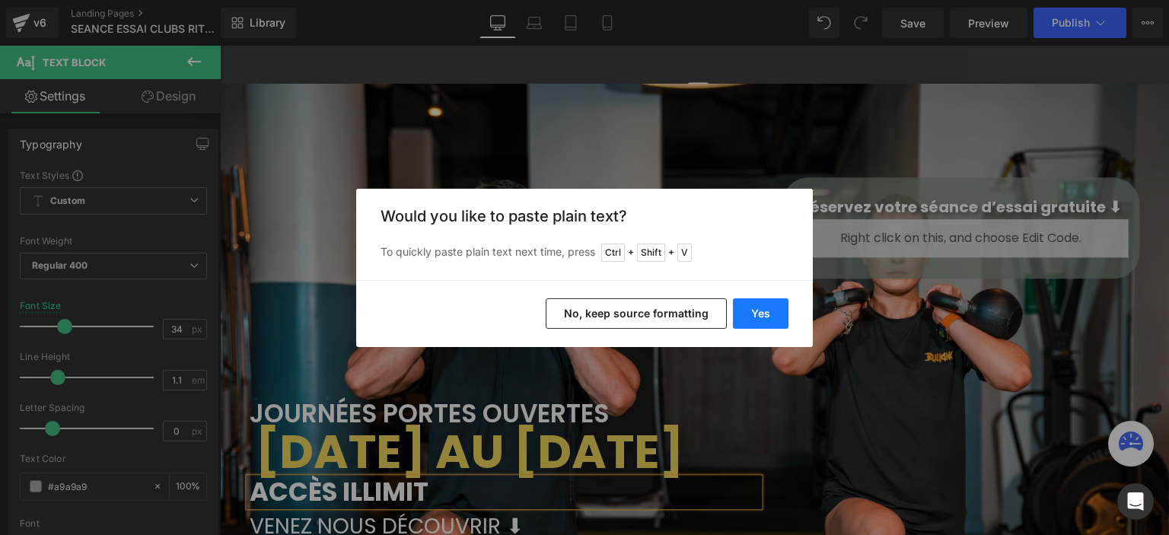
click at [743, 316] on button "Yes" at bounding box center [761, 313] width 56 height 30
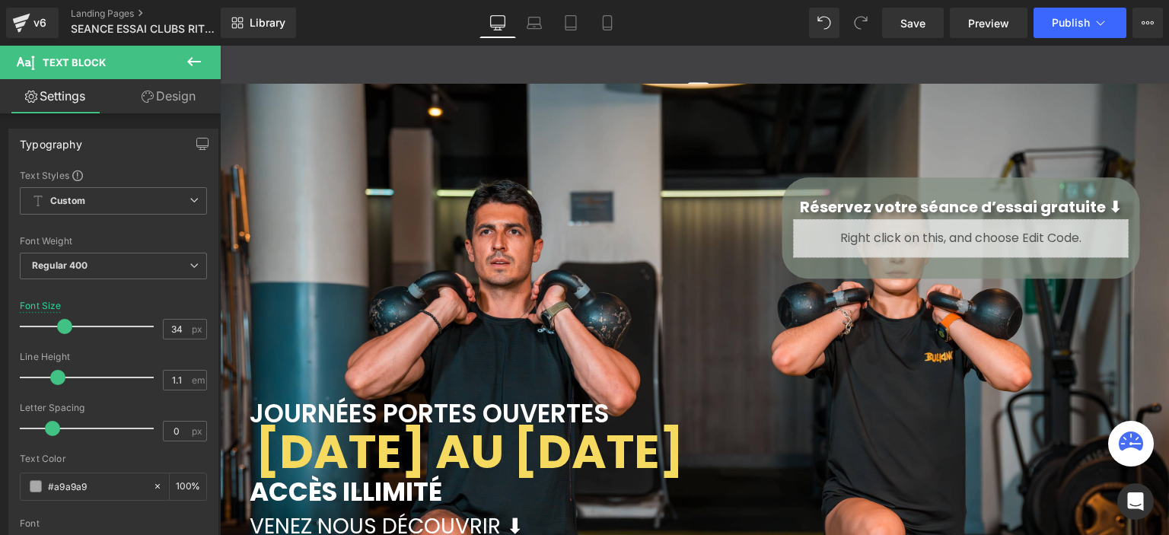
click at [460, 483] on span at bounding box center [463, 492] width 16 height 18
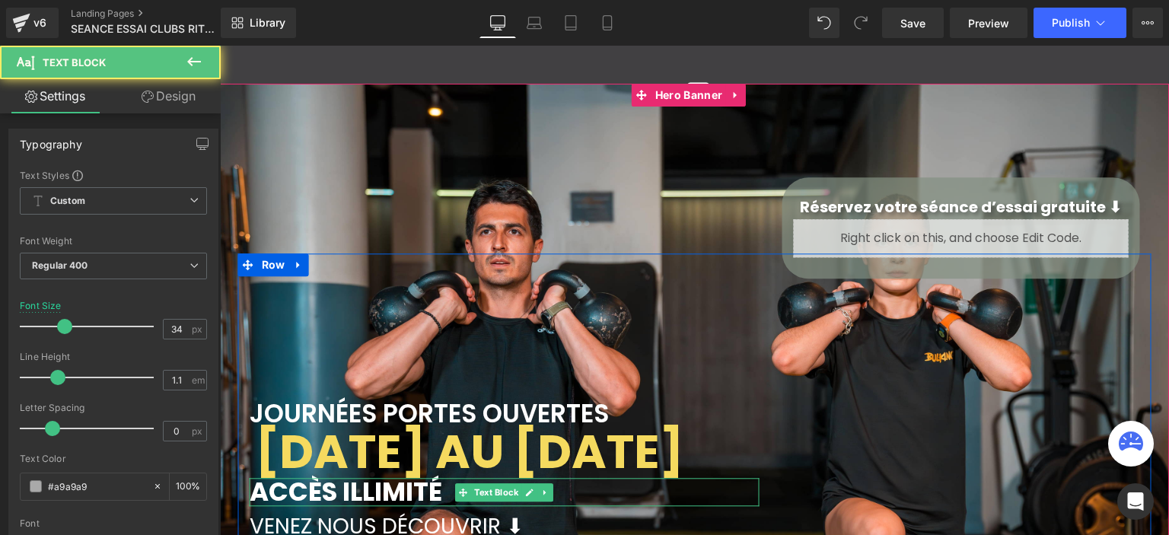
click at [444, 495] on p "ACCÈS ILLIMITÉ" at bounding box center [505, 492] width 510 height 28
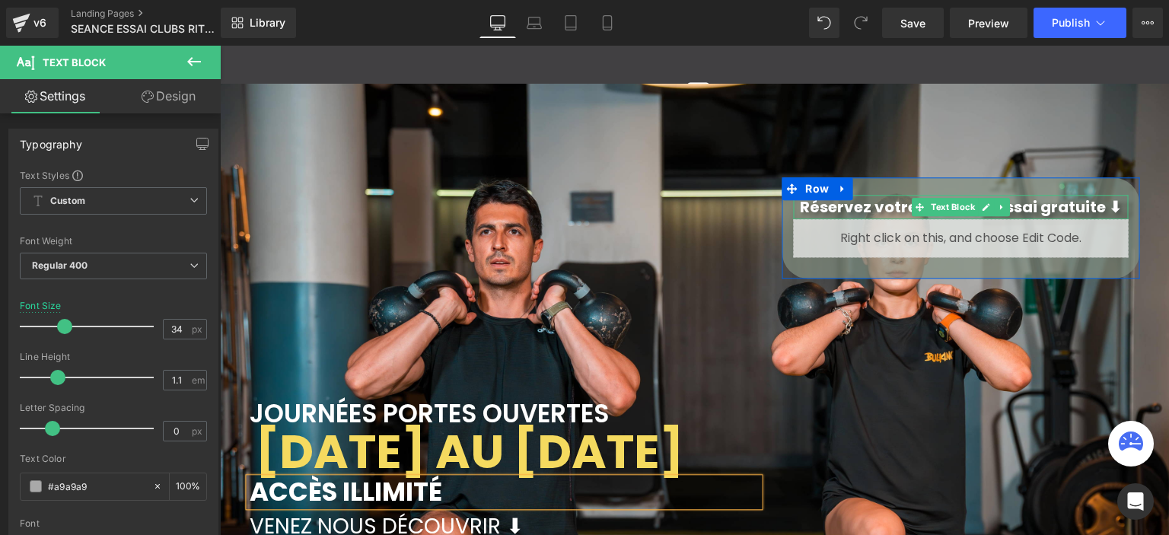
click at [981, 198] on link at bounding box center [986, 207] width 16 height 18
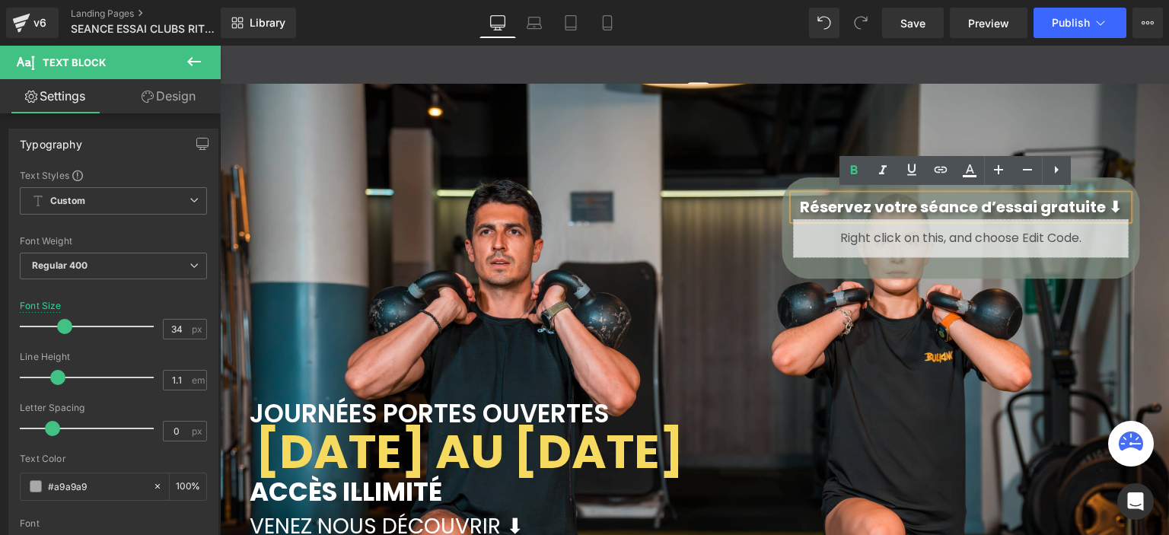
click at [977, 202] on strong "Réservez votre séance d’essai gratuite ⬇" at bounding box center [961, 206] width 322 height 21
drag, startPoint x: 969, startPoint y: 202, endPoint x: 928, endPoint y: 199, distance: 42.0
click at [928, 199] on strong "Réservez votre séance d’essai gratuite ⬇" at bounding box center [961, 206] width 322 height 21
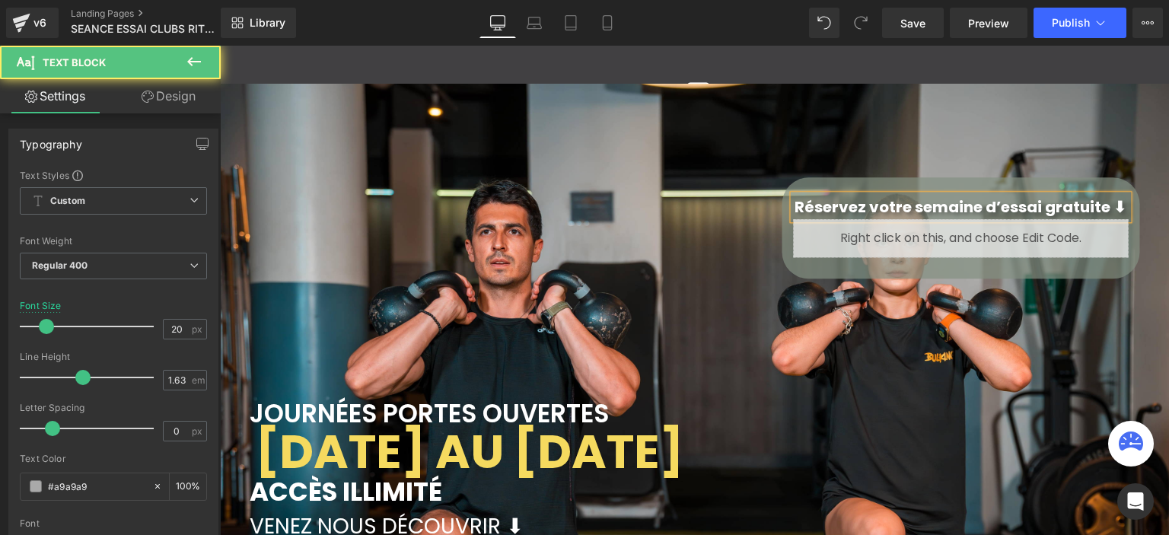
click at [1093, 195] on p "Réservez votre semaine d’essai gratuite ⬇" at bounding box center [960, 207] width 335 height 25
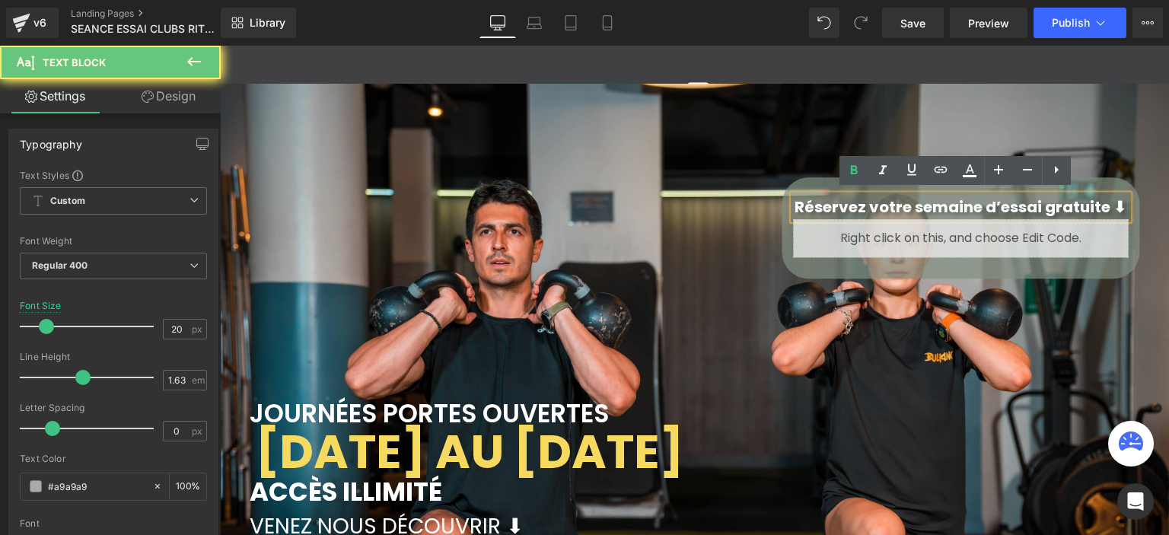
click at [1103, 196] on strong "Réservez votre semaine d’essai gratuite ⬇" at bounding box center [960, 206] width 332 height 21
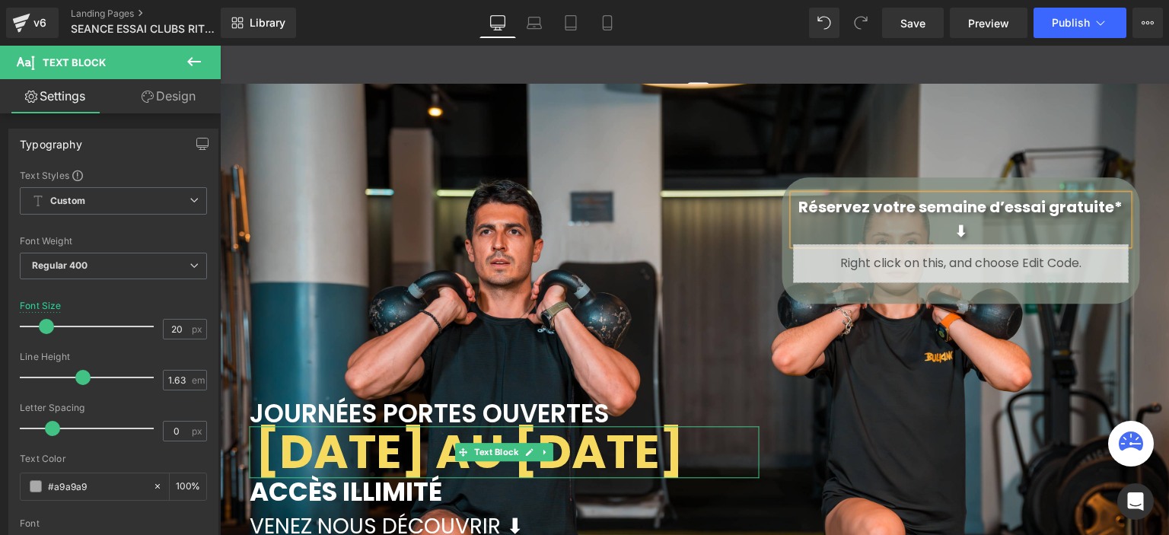
click at [727, 435] on p "22 AU 28 SEPTEMBRE" at bounding box center [508, 452] width 504 height 52
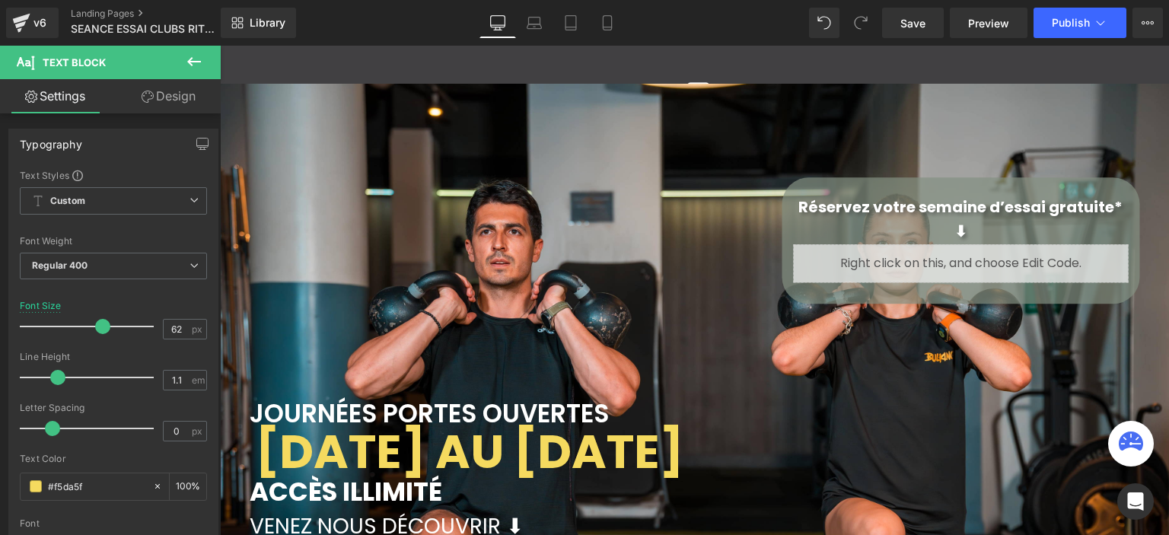
click at [536, 40] on div "Library Desktop Desktop Laptop Tablet Mobile Save Preview Publish Scheduled Vie…" at bounding box center [695, 23] width 948 height 46
click at [535, 29] on icon at bounding box center [534, 22] width 15 height 15
type input "52"
type input "100"
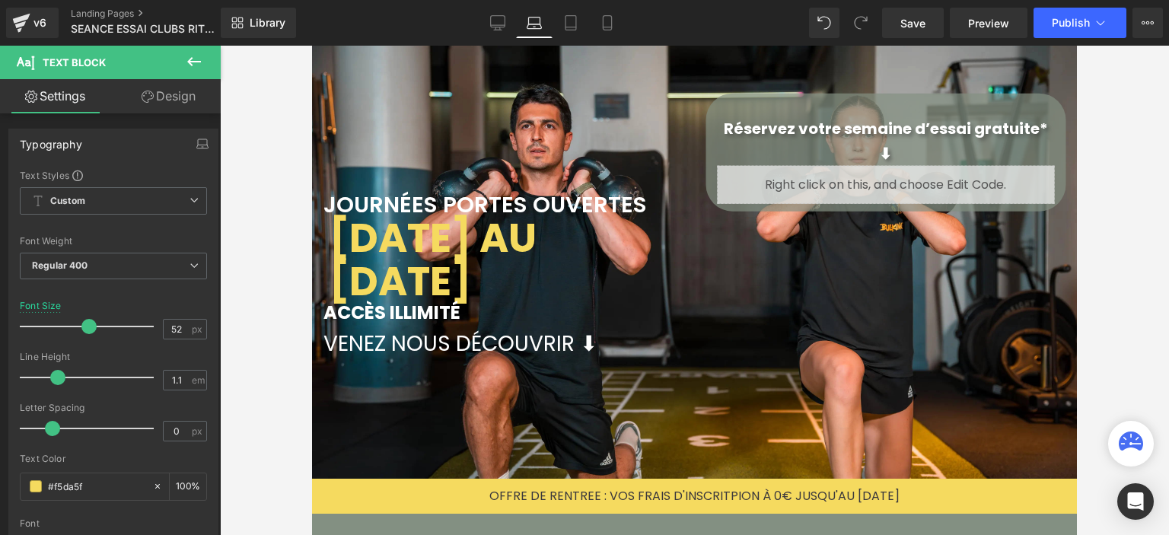
scroll to position [3582, 753]
click at [557, 31] on link "Tablet" at bounding box center [570, 23] width 37 height 30
type input "68"
type input "100"
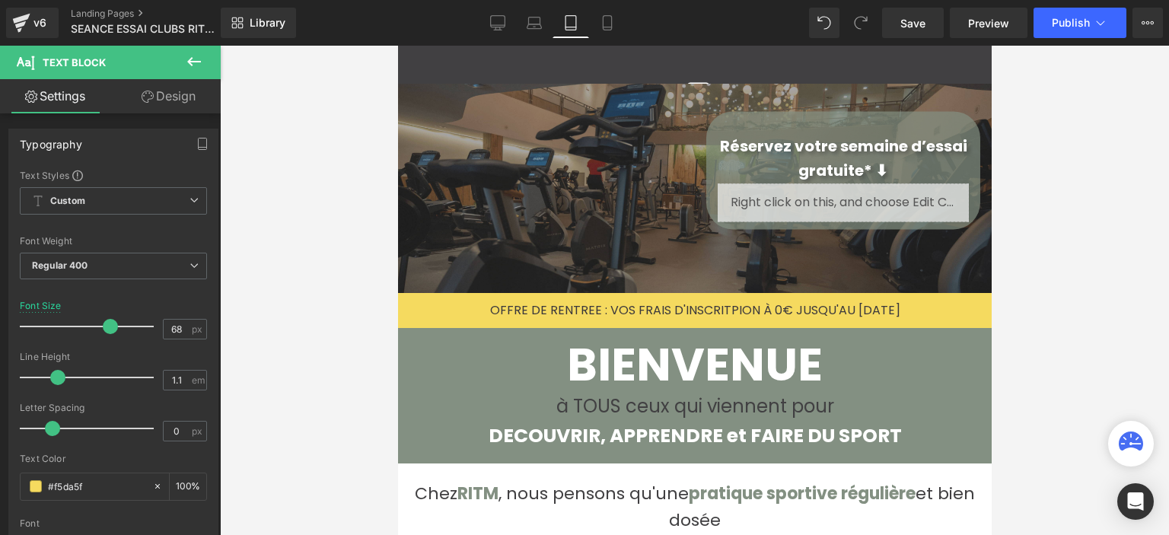
scroll to position [4795, 581]
click at [540, 30] on link "Laptop" at bounding box center [534, 23] width 37 height 30
type input "52"
type input "100"
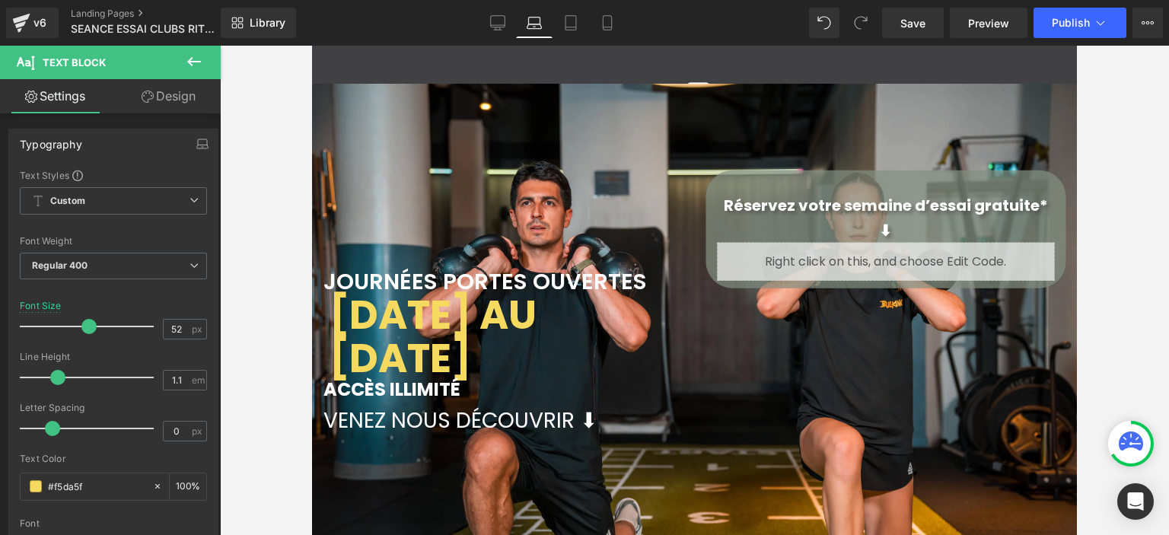
scroll to position [3582, 753]
drag, startPoint x: 818, startPoint y: 73, endPoint x: 884, endPoint y: 218, distance: 159.0
click at [884, 218] on div "Réservez votre semaine d’essai gratuite* ⬇ Text Block" at bounding box center [886, 217] width 337 height 49
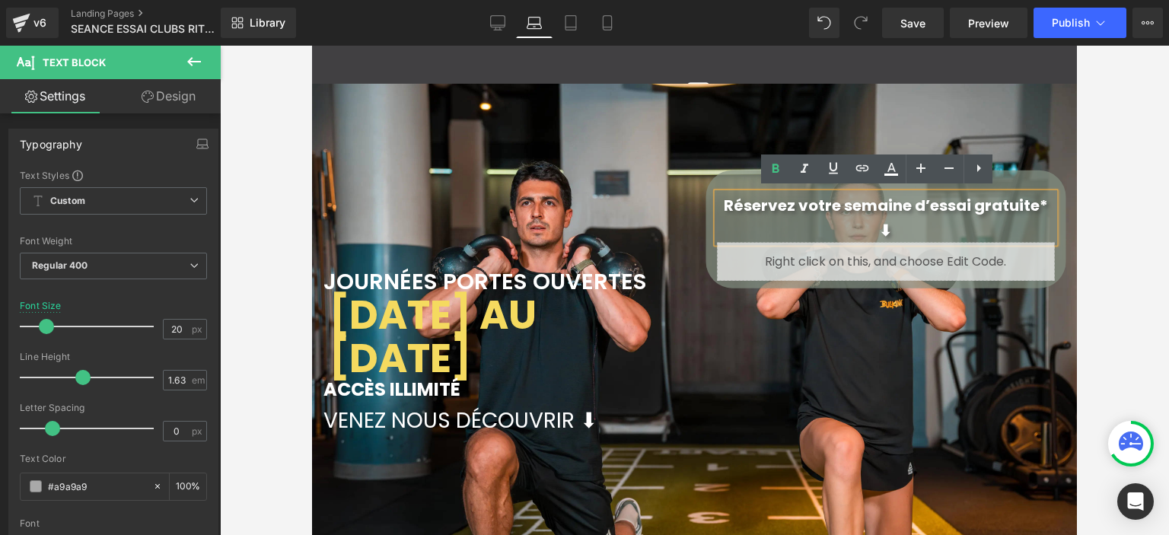
click at [1040, 199] on p "Réservez votre semaine d’essai gratuite* ⬇" at bounding box center [886, 217] width 337 height 49
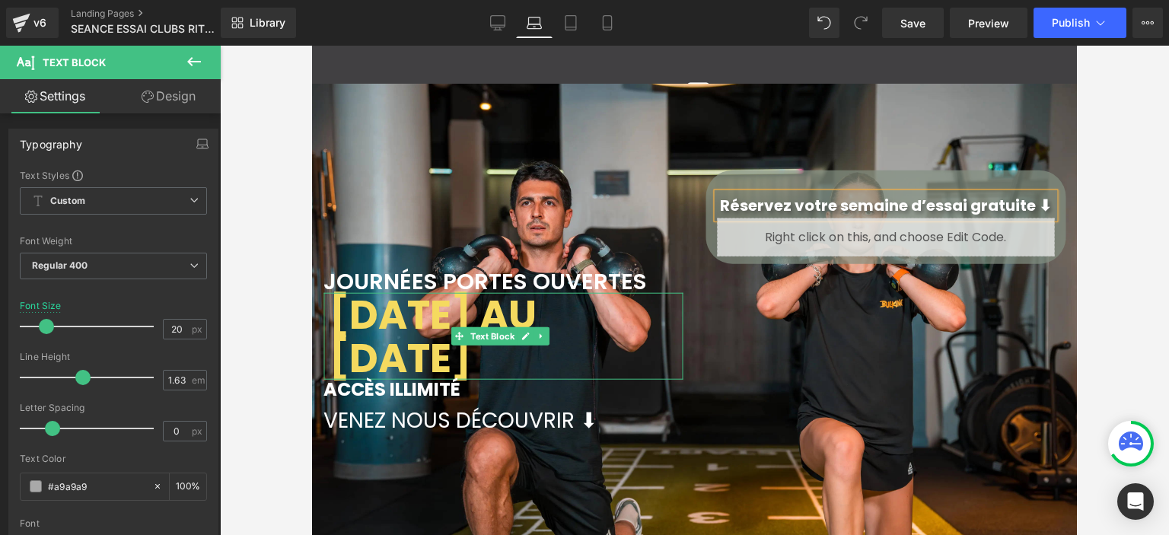
click at [560, 354] on p "22 AU 28 SEPTEMBRE" at bounding box center [506, 336] width 354 height 87
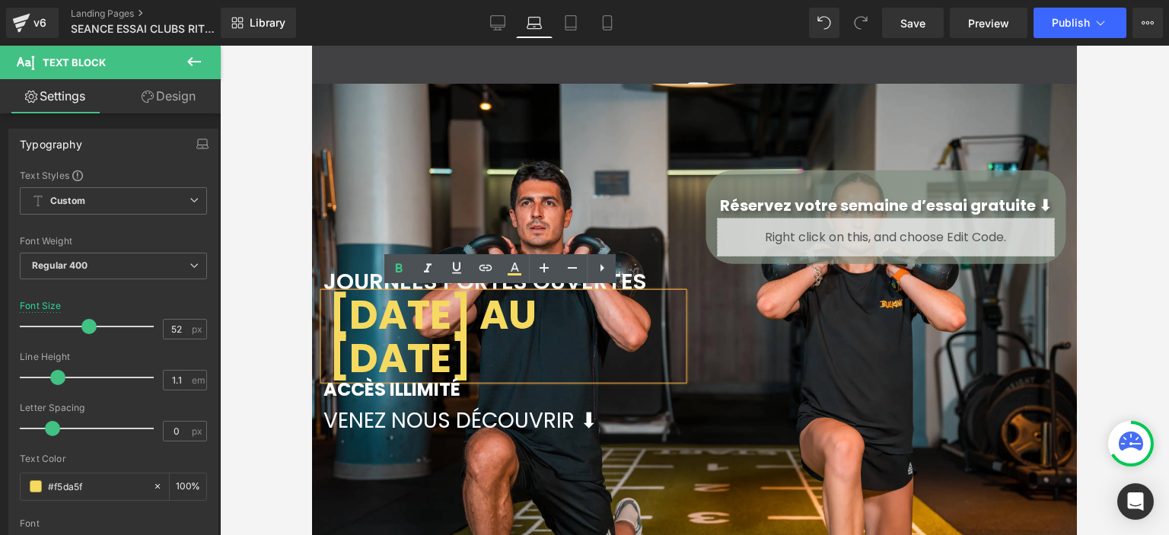
drag, startPoint x: 560, startPoint y: 354, endPoint x: 827, endPoint y: 307, distance: 271.2
click at [571, 263] on icon at bounding box center [572, 268] width 18 height 18
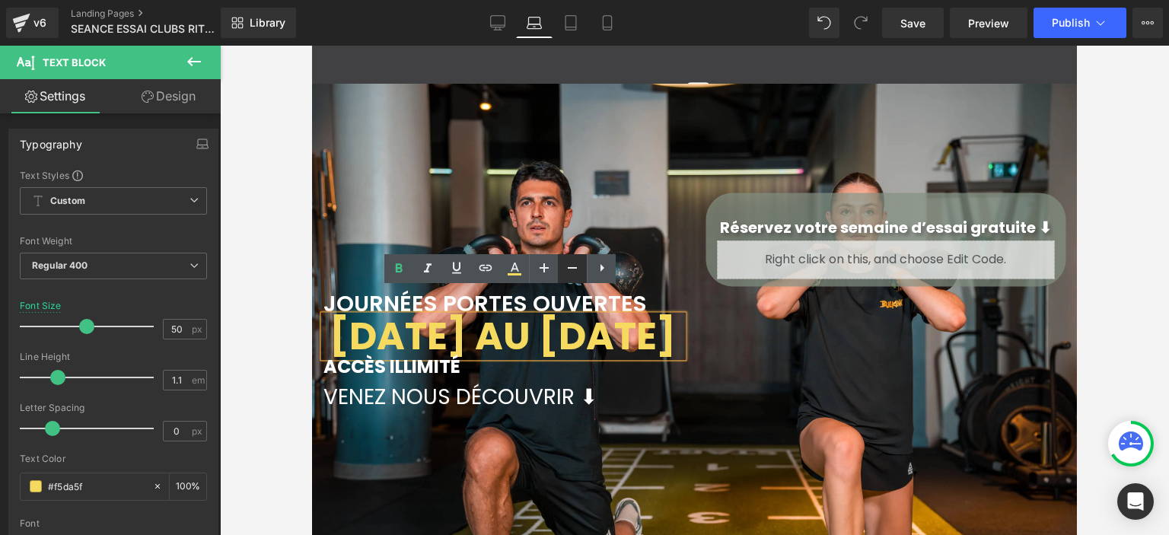
click at [570, 269] on icon at bounding box center [572, 268] width 18 height 18
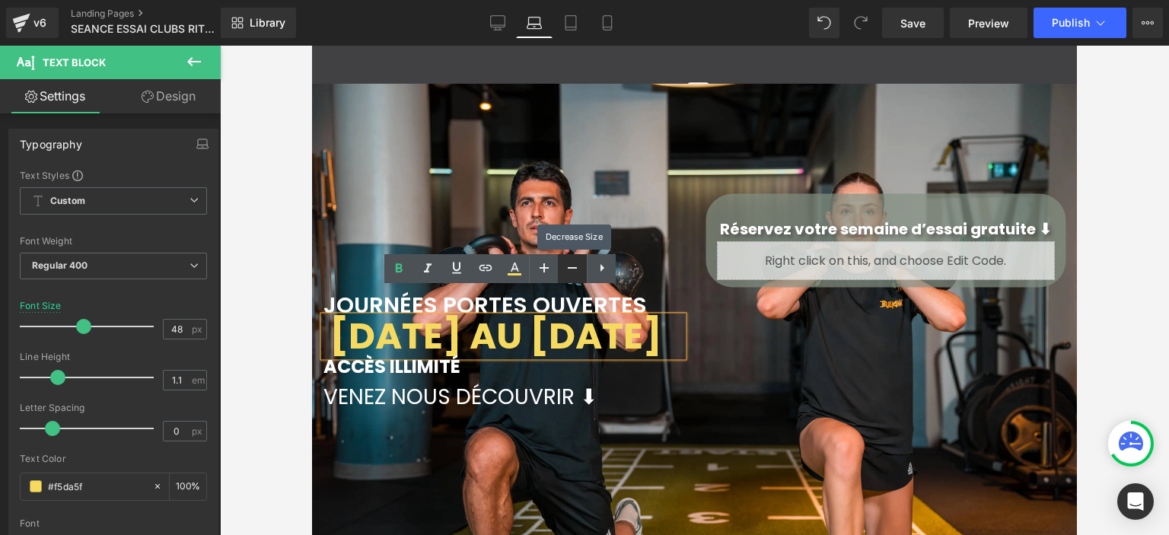
click at [570, 270] on icon at bounding box center [572, 268] width 18 height 18
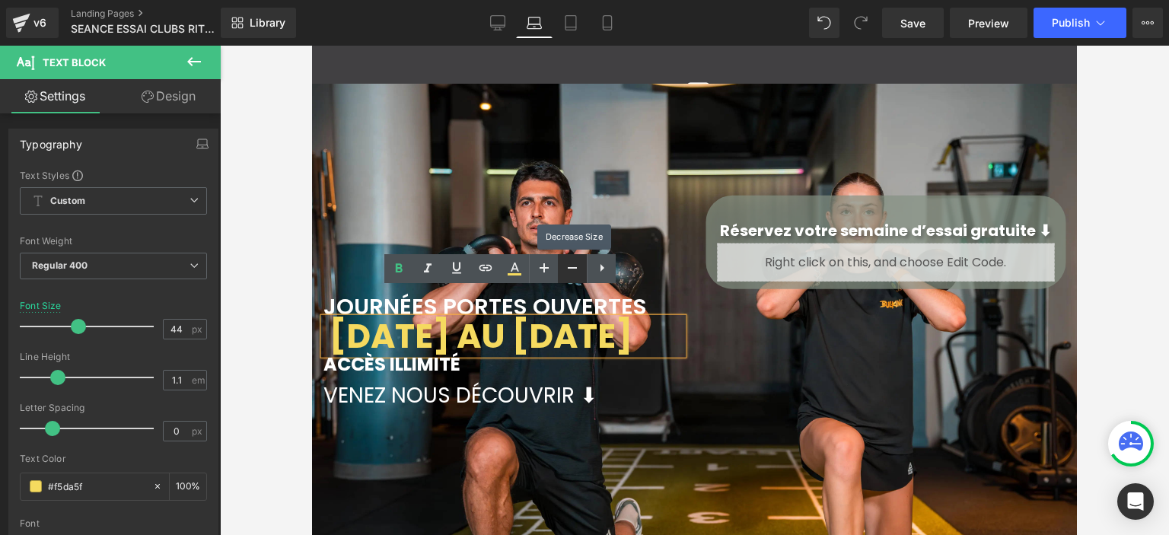
click at [570, 270] on icon at bounding box center [572, 268] width 18 height 18
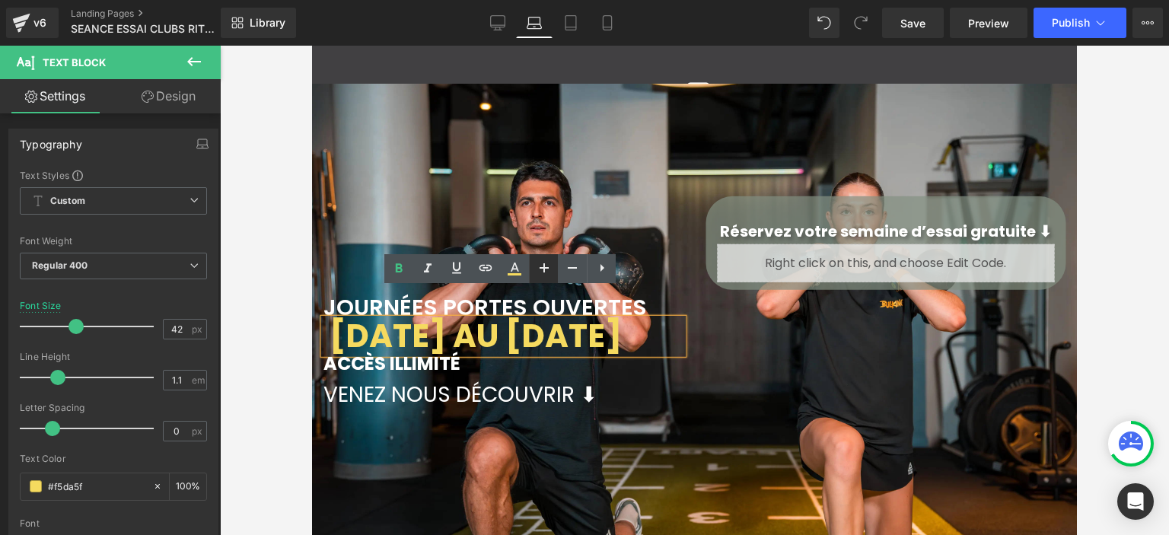
click at [545, 270] on icon at bounding box center [544, 268] width 18 height 18
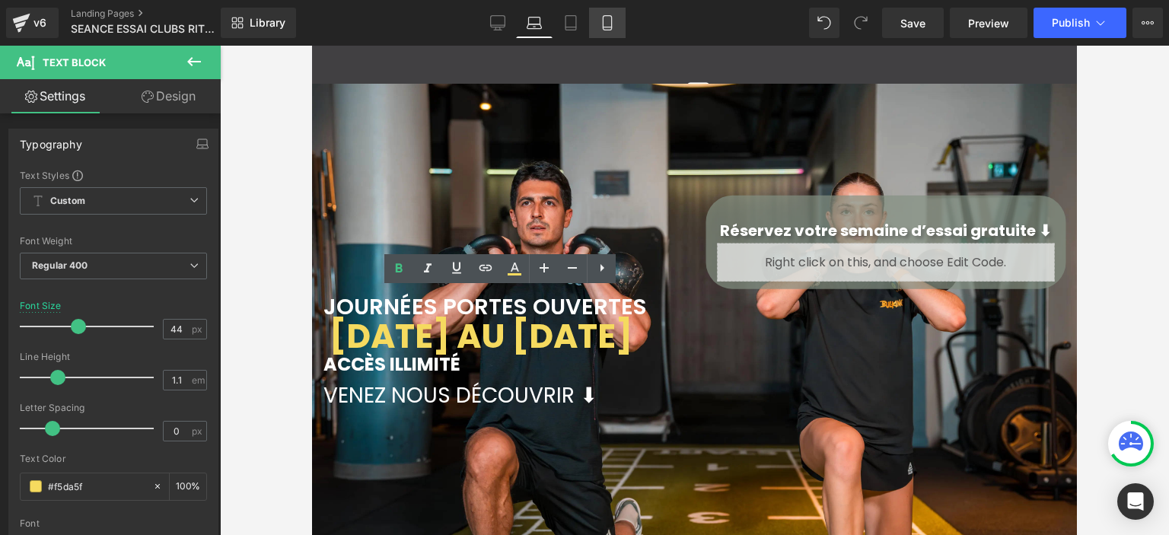
click at [607, 36] on link "Mobile" at bounding box center [607, 23] width 37 height 30
type input "68"
type input "100"
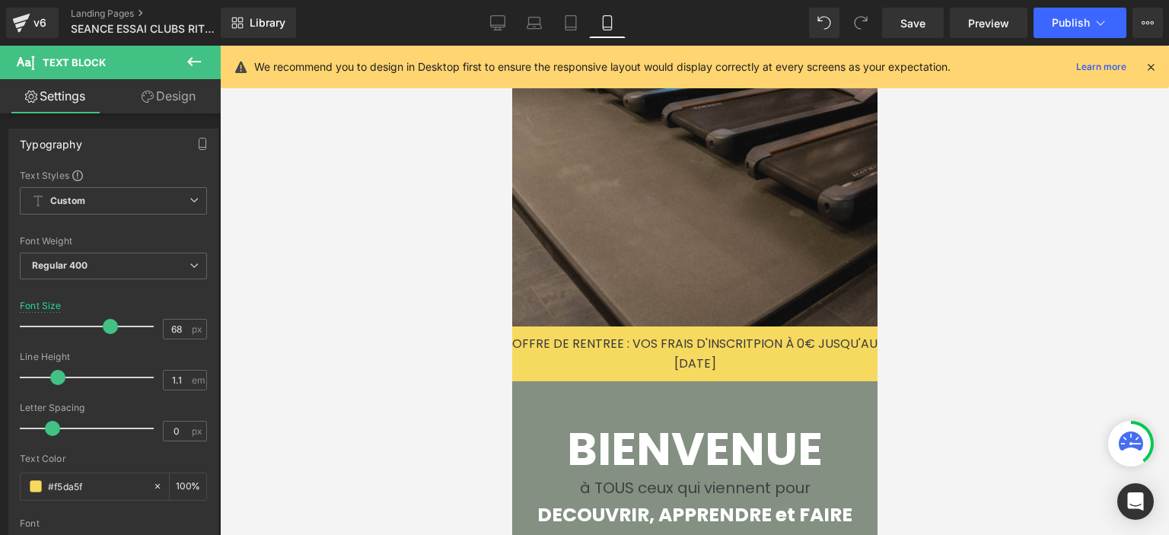
scroll to position [0, 0]
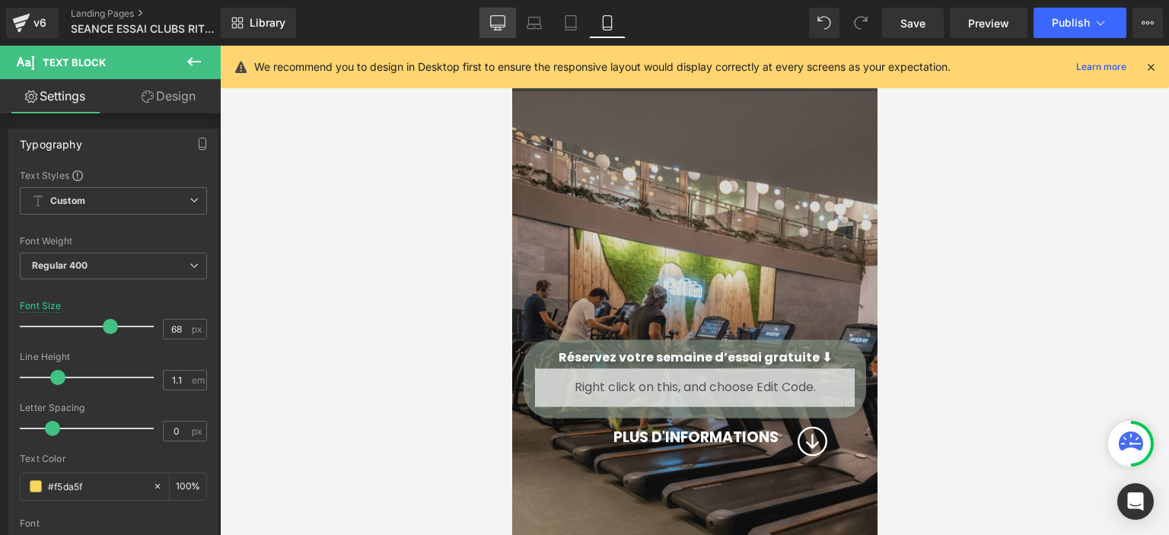
drag, startPoint x: 498, startPoint y: 25, endPoint x: 596, endPoint y: 167, distance: 172.2
click at [498, 25] on icon at bounding box center [498, 25] width 14 height 0
type input "62"
type input "100"
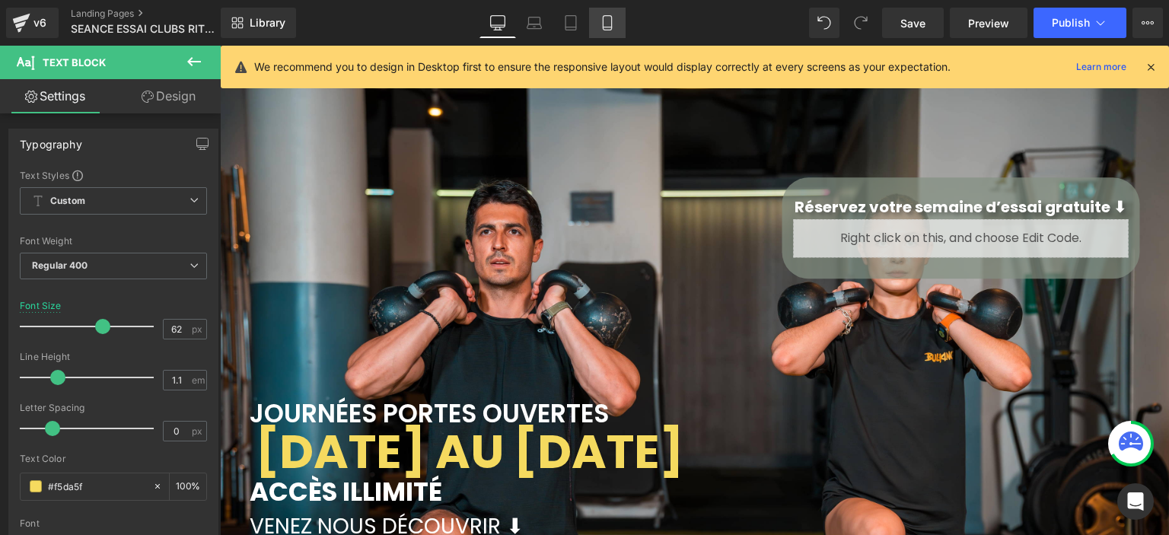
click at [600, 26] on icon at bounding box center [607, 22] width 15 height 15
type input "68"
type input "100"
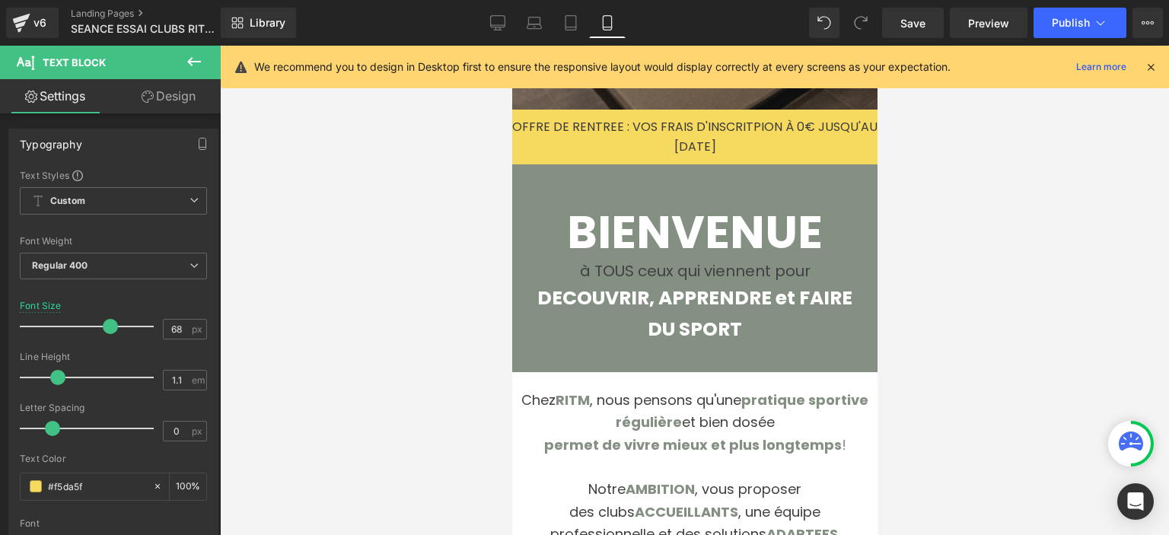
scroll to position [533, 0]
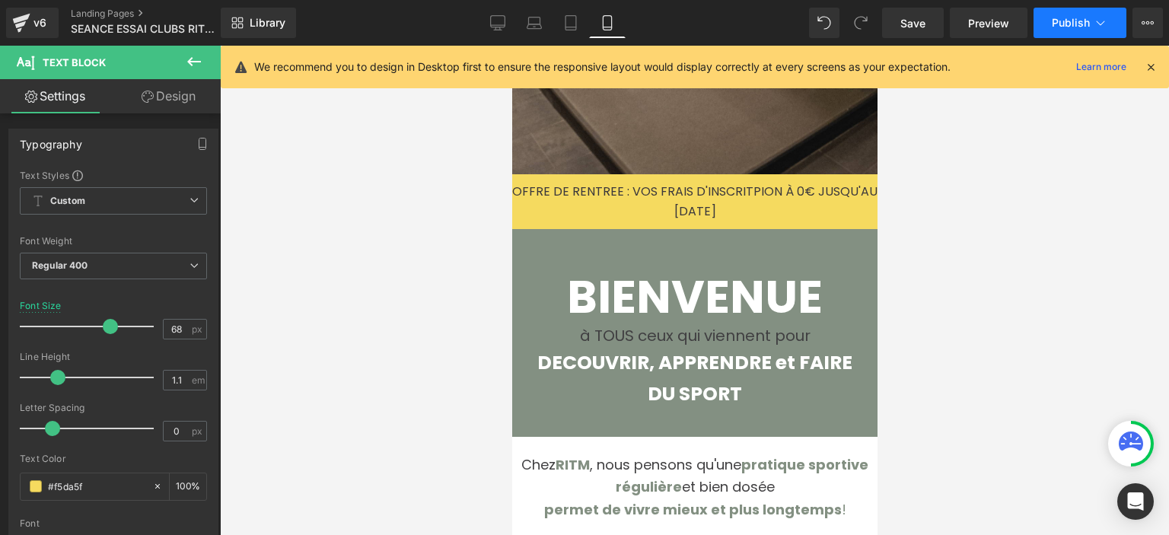
click at [1059, 11] on button "Publish" at bounding box center [1079, 23] width 93 height 30
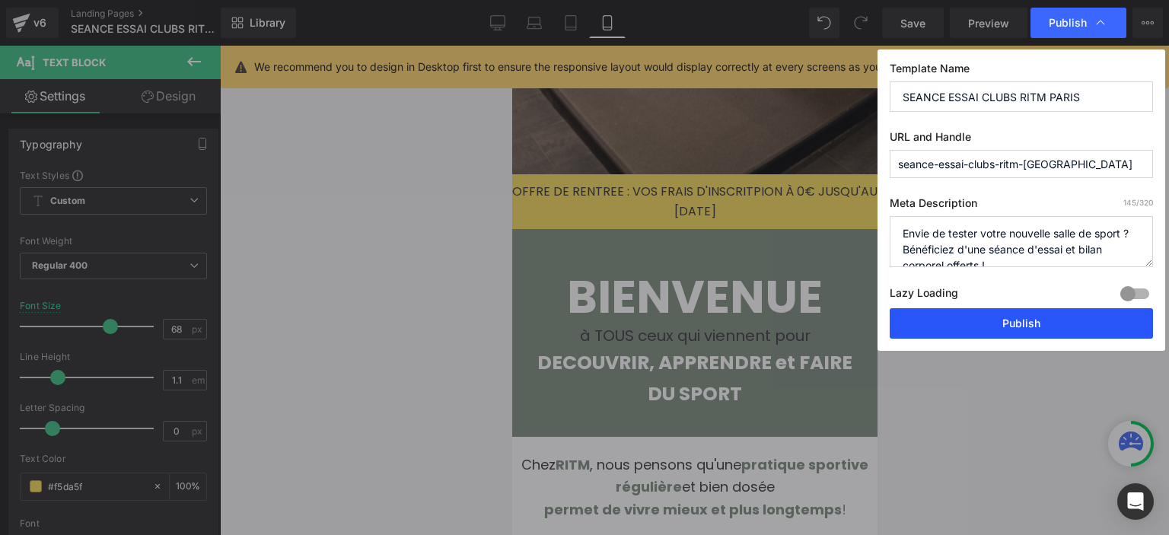
click at [966, 308] on button "Publish" at bounding box center [1021, 323] width 263 height 30
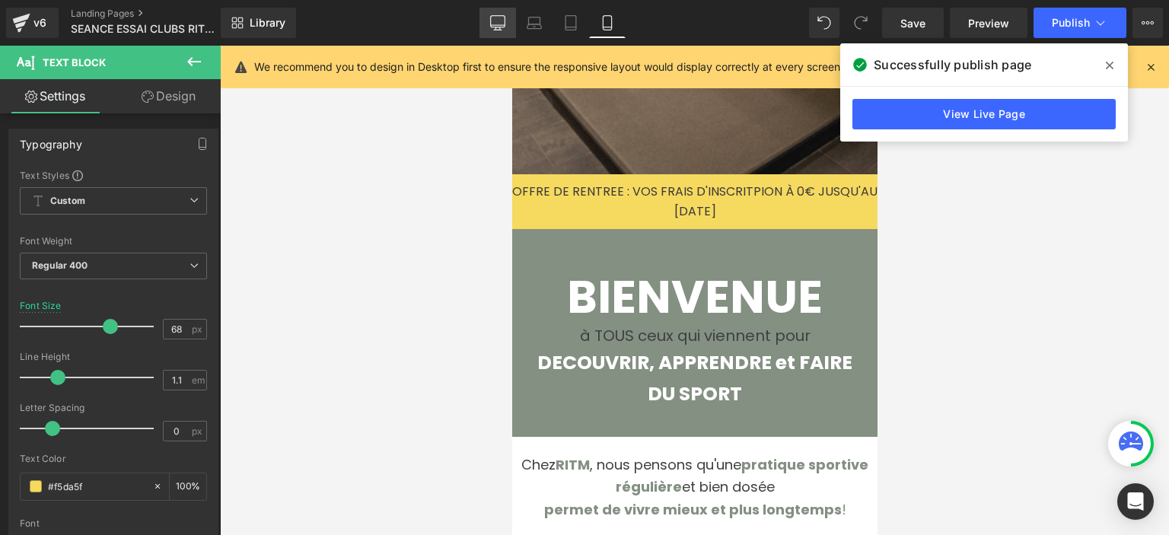
click at [503, 28] on icon at bounding box center [497, 22] width 15 height 15
type input "62"
type input "100"
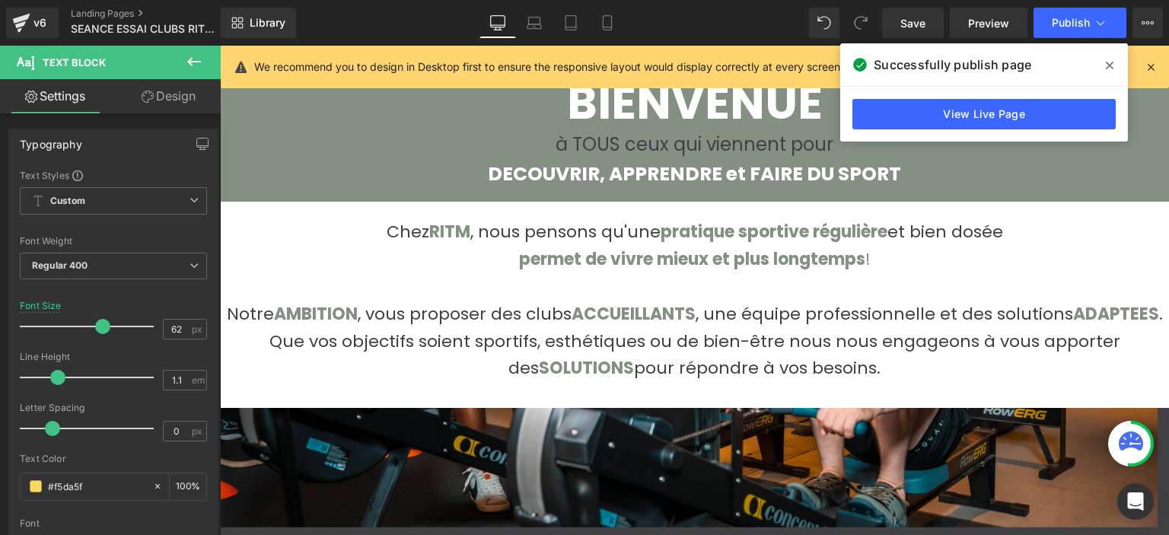
scroll to position [7, 8]
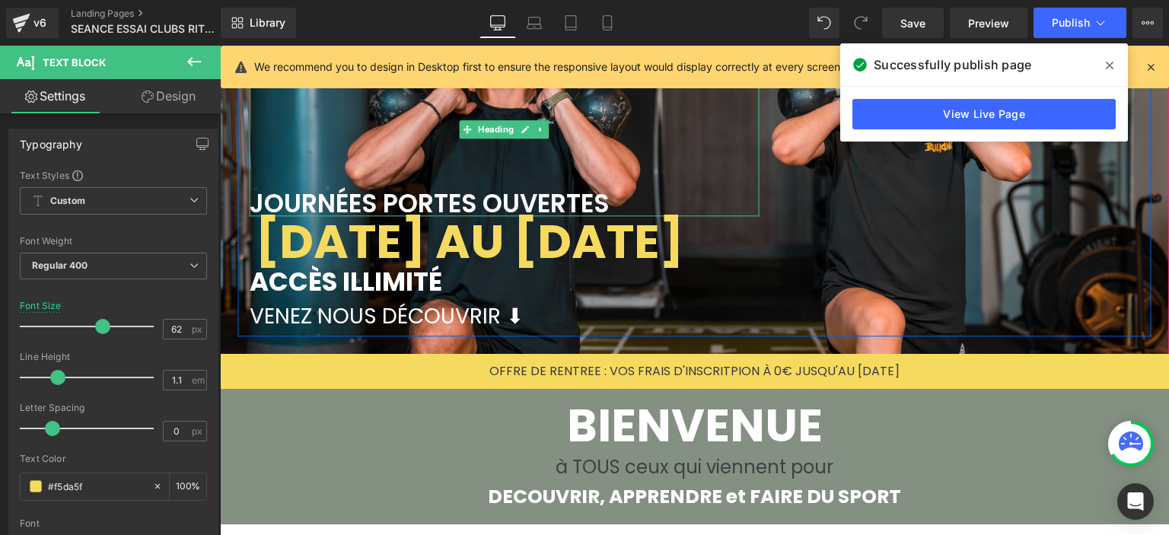
click at [423, 189] on font "JOURNÉES PORTES OUVERTES" at bounding box center [429, 204] width 359 height 36
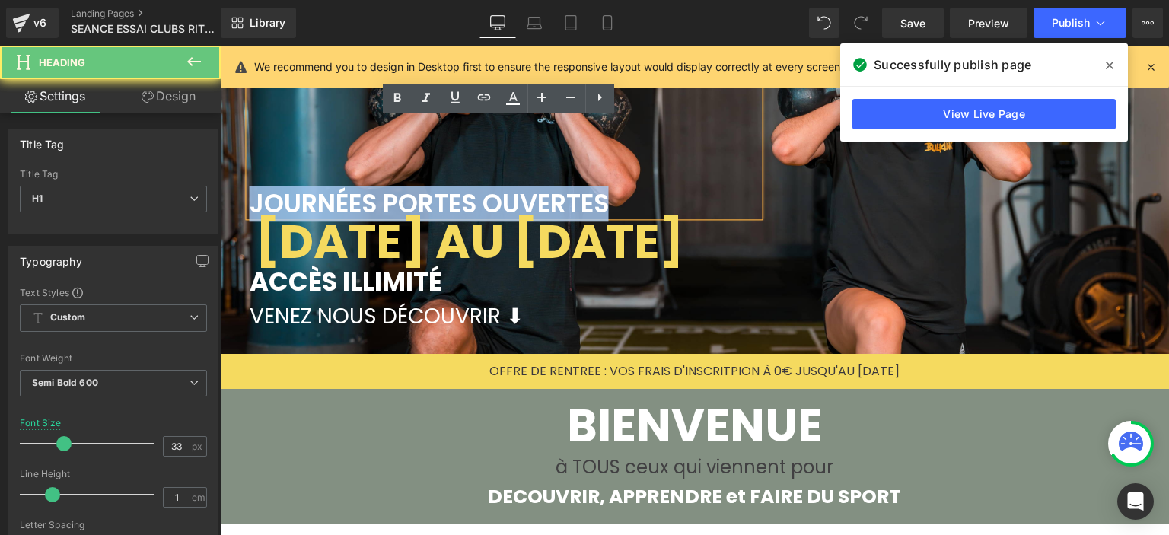
click at [423, 189] on font "JOURNÉES PORTES OUVERTES" at bounding box center [429, 204] width 359 height 36
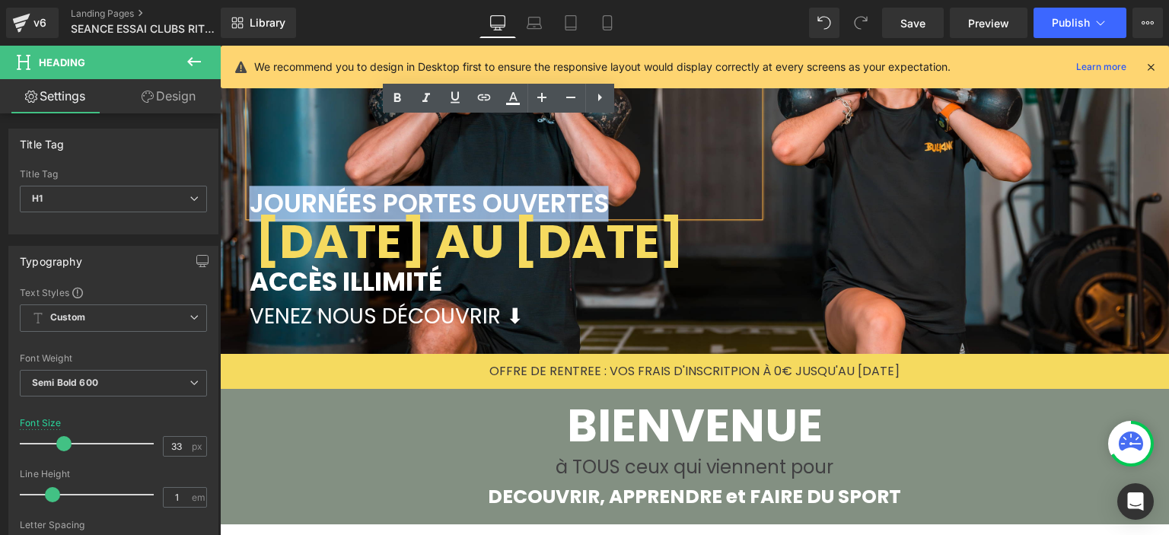
click at [360, 231] on b "22 AU 28 SEPTEMBRE" at bounding box center [470, 241] width 428 height 66
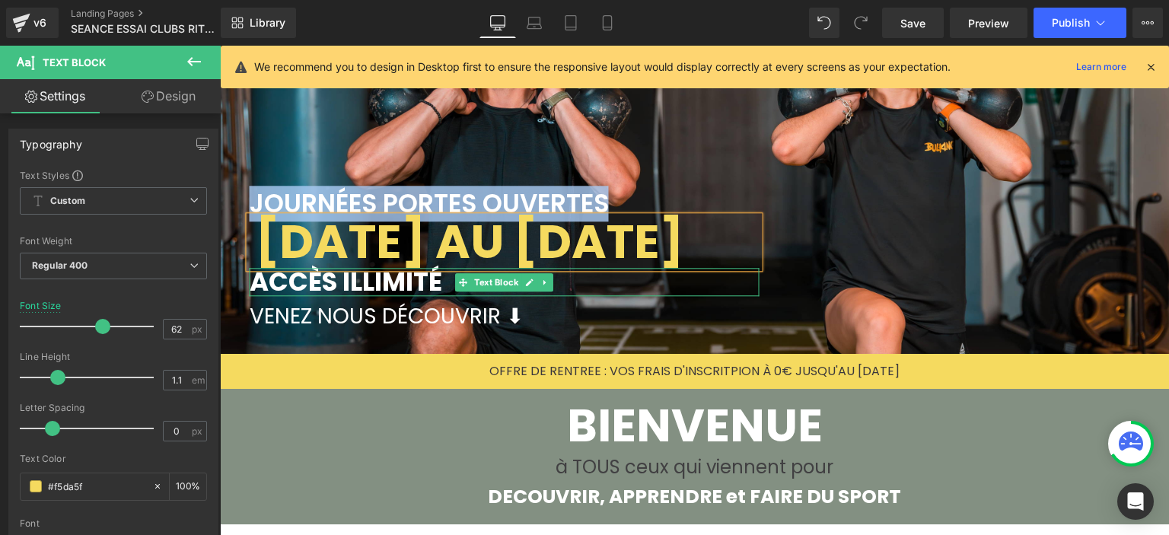
click at [361, 279] on b "ACCÈS ILLIMITÉ" at bounding box center [346, 281] width 193 height 37
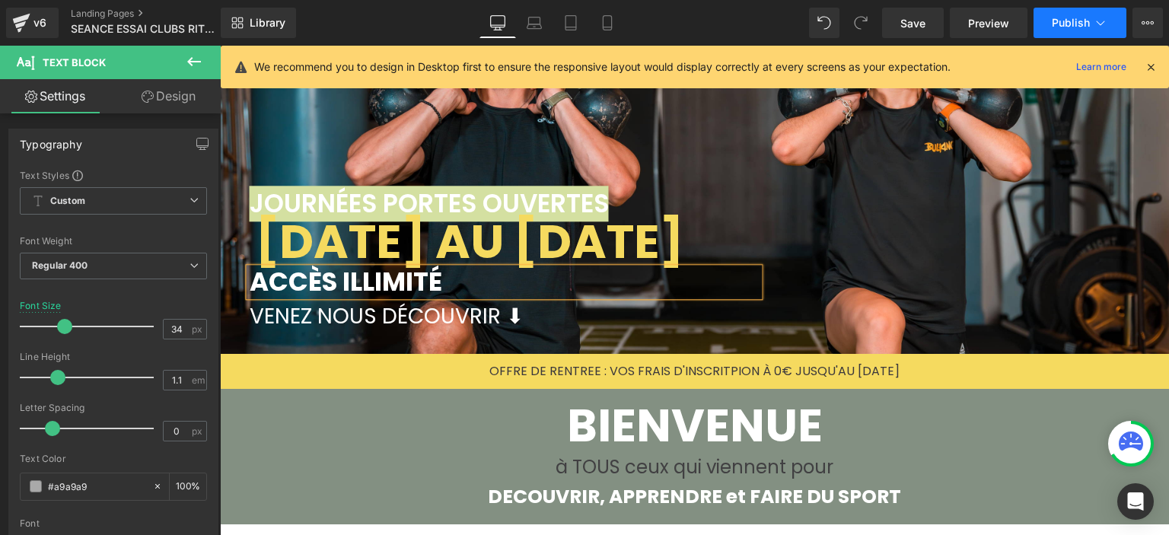
click at [1040, 26] on button "Publish" at bounding box center [1079, 23] width 93 height 30
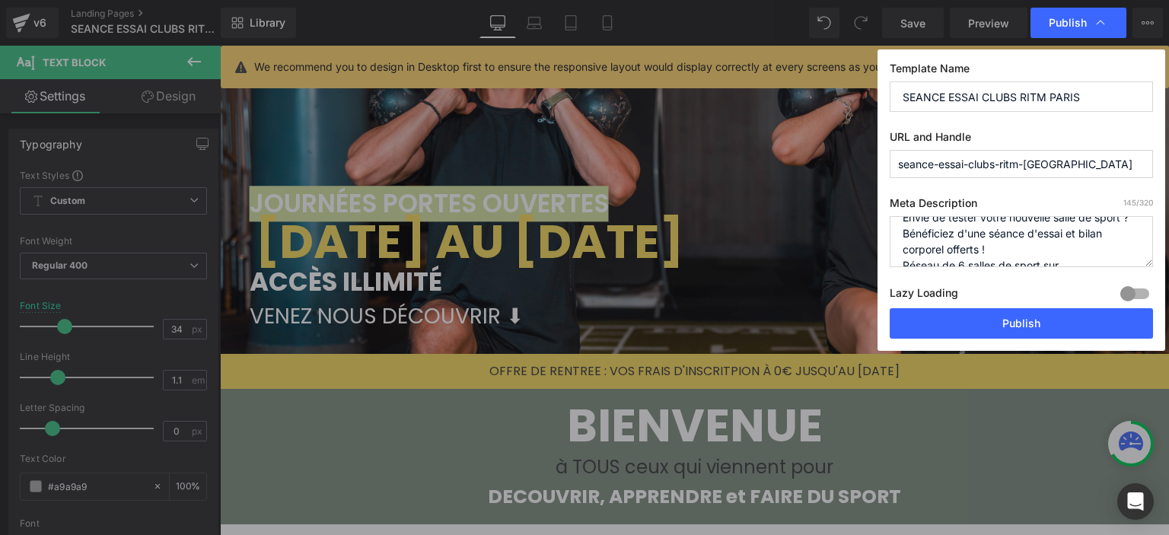
scroll to position [0, 0]
drag, startPoint x: 1000, startPoint y: 250, endPoint x: 868, endPoint y: 213, distance: 136.6
click at [868, 213] on div "Publish Template Name SEANCE ESSAI CLUBS RITM PARIS URL and Handle seance-essai…" at bounding box center [584, 267] width 1169 height 535
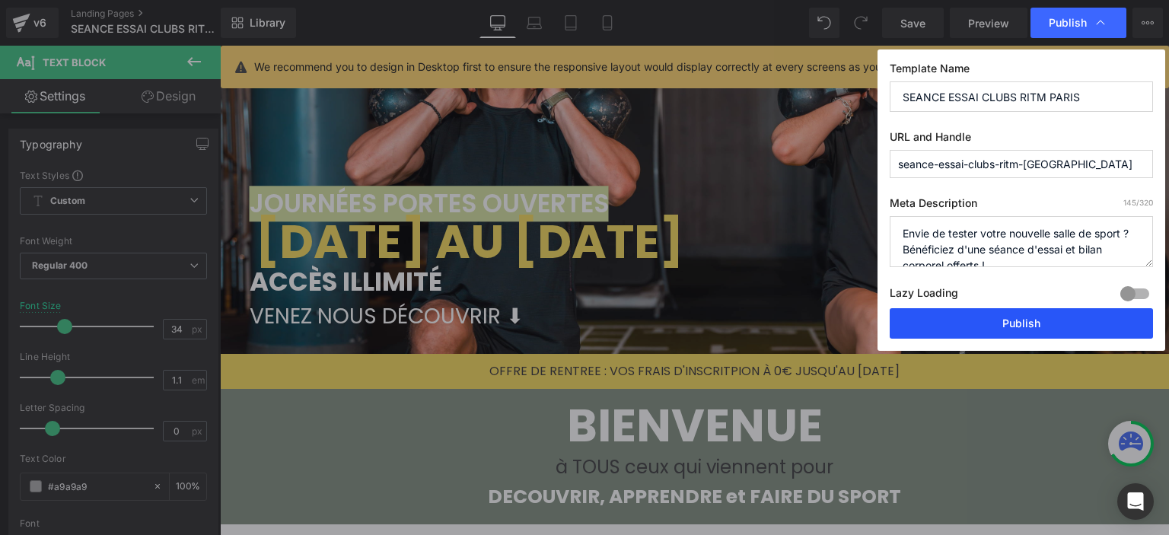
click at [976, 315] on button "Publish" at bounding box center [1021, 323] width 263 height 30
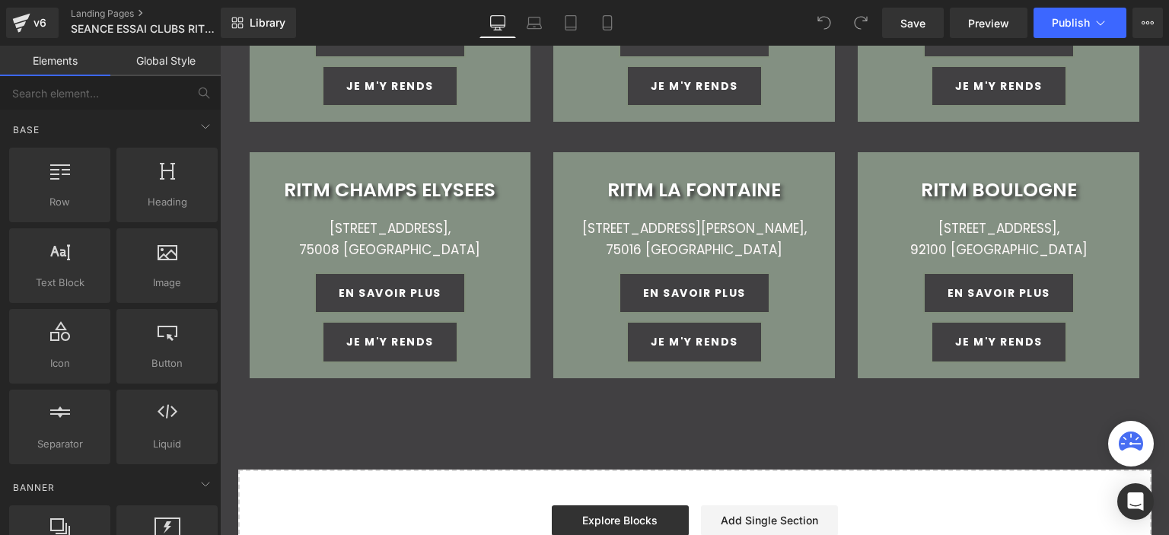
scroll to position [2897, 0]
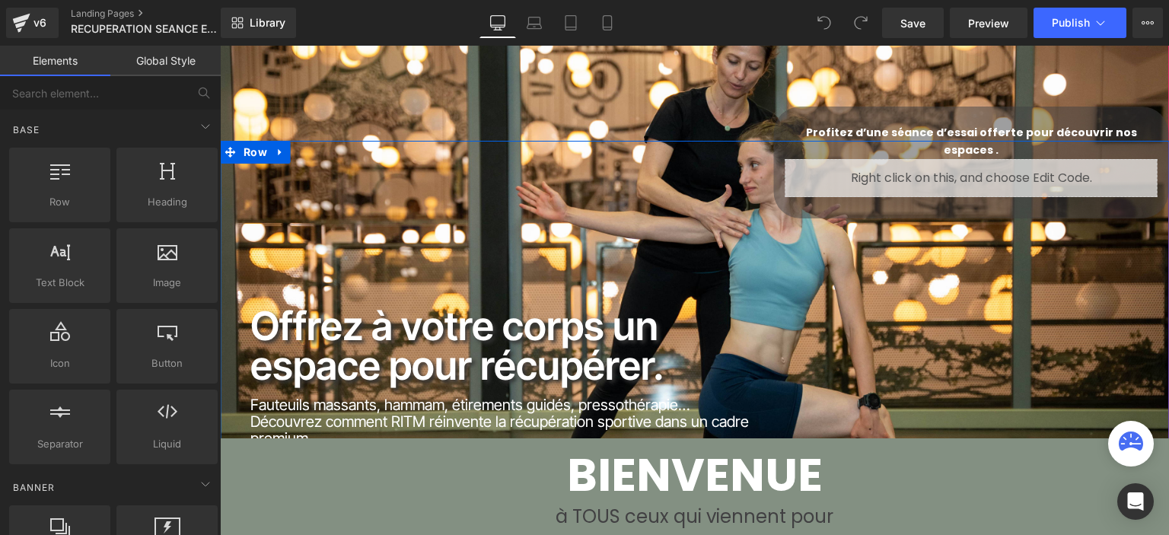
scroll to position [76, 0]
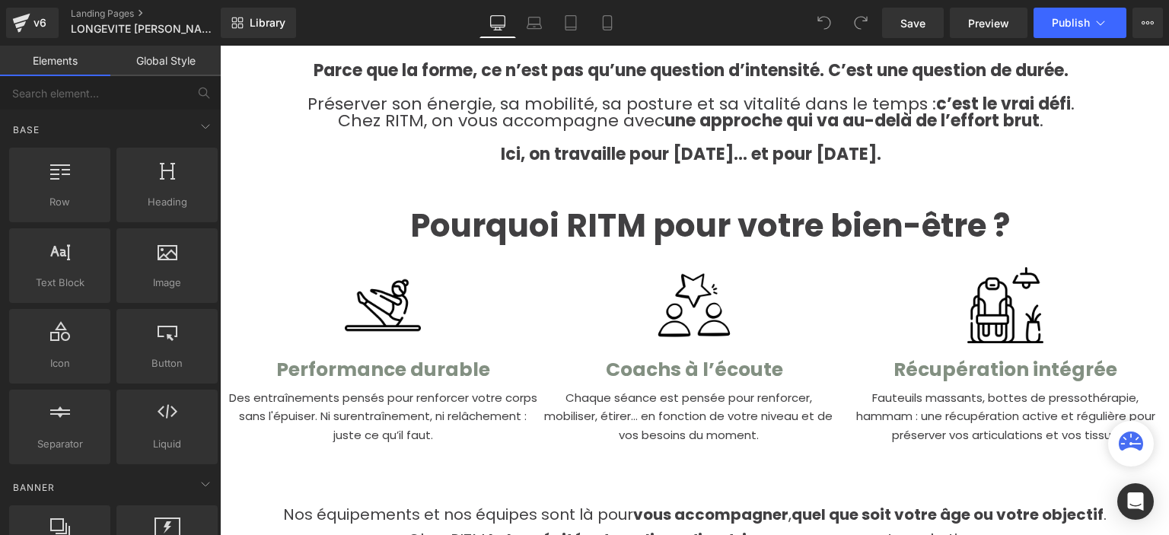
scroll to position [913, 0]
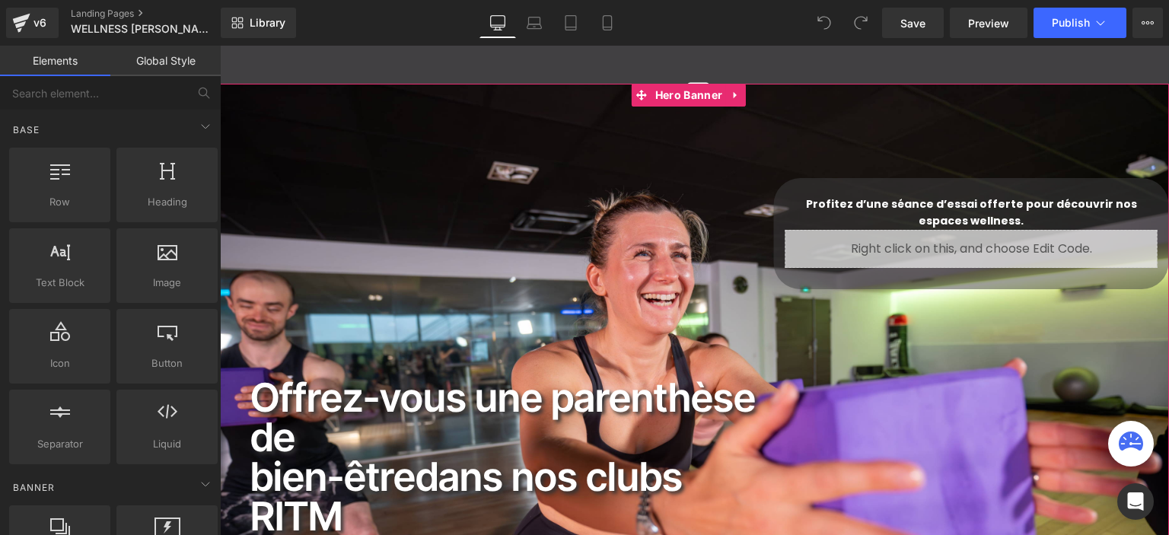
scroll to position [76, 0]
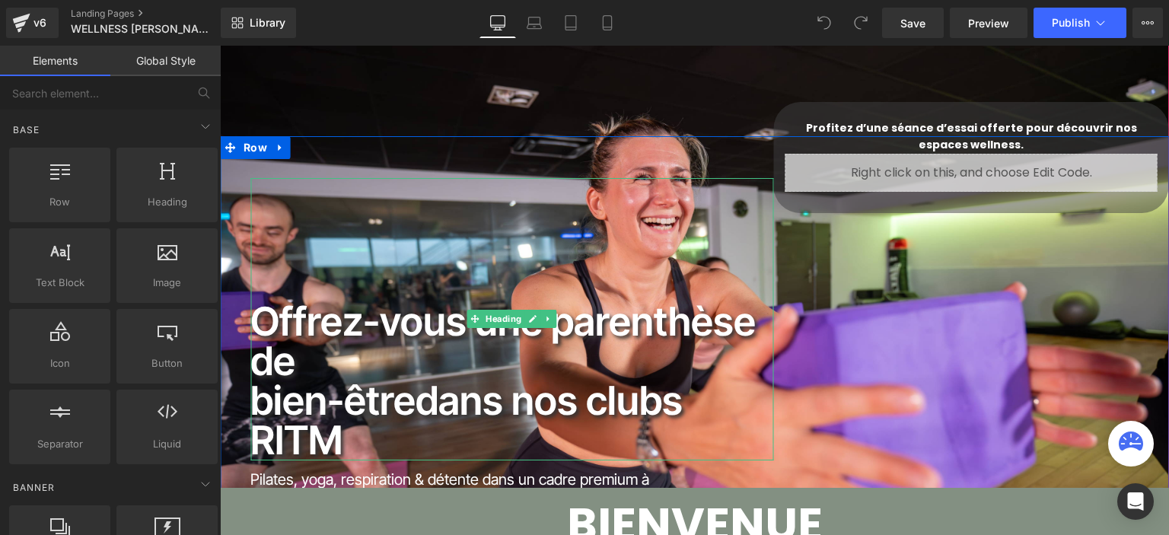
click at [486, 379] on h1 "Offrez-vous une parenthèse de" at bounding box center [511, 341] width 523 height 79
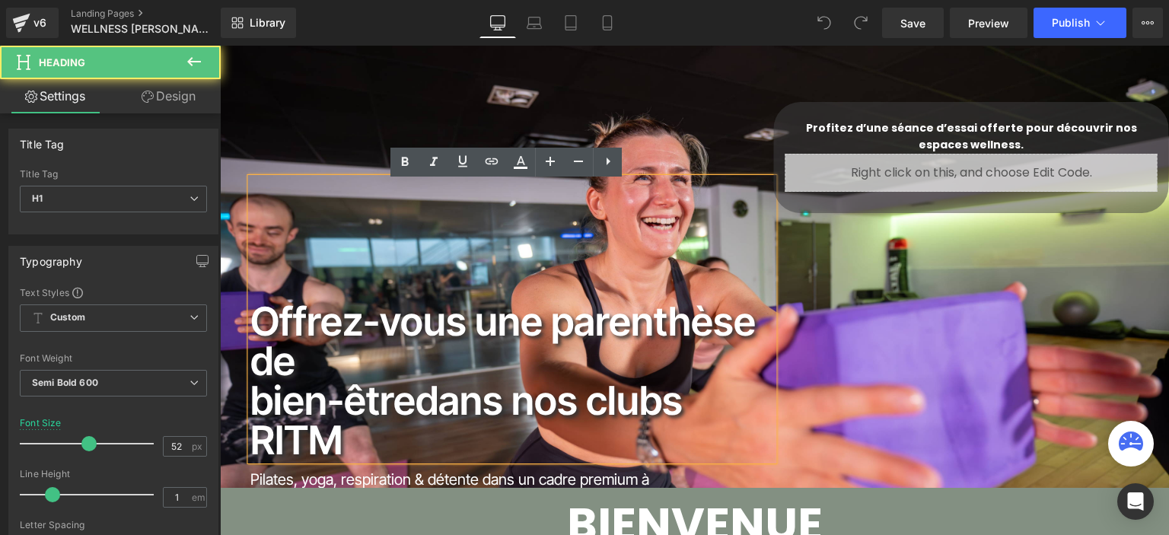
click at [400, 444] on h1 "bien-être dans nos clubs RITM" at bounding box center [511, 420] width 523 height 79
drag, startPoint x: 364, startPoint y: 443, endPoint x: 243, endPoint y: 304, distance: 184.5
click at [250, 304] on div "Offrez-vous une parenthèse de bien-être dans nos clubs RITM" at bounding box center [511, 319] width 523 height 282
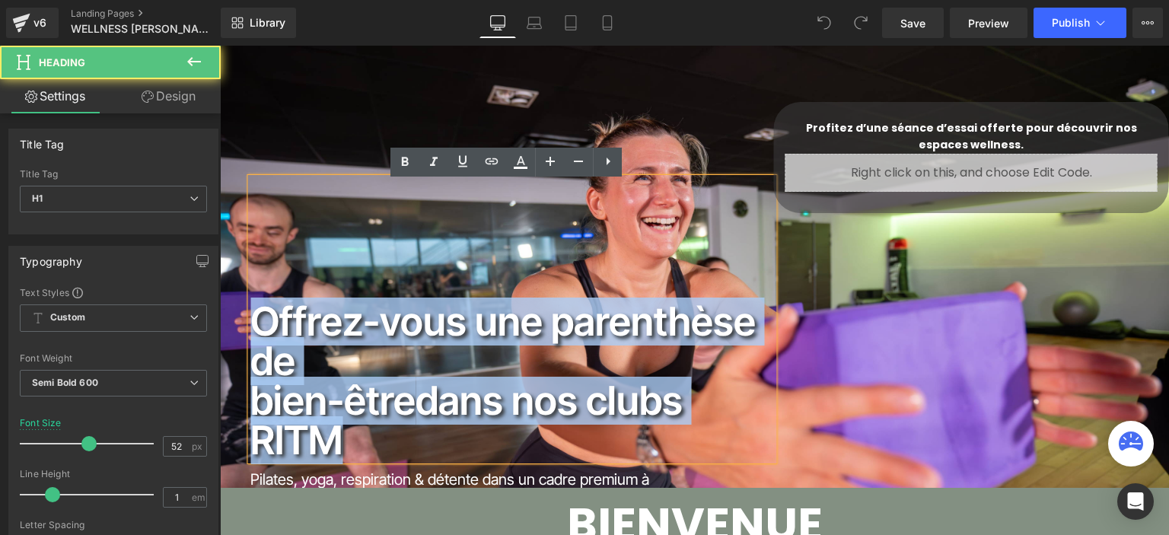
drag, startPoint x: 253, startPoint y: 322, endPoint x: 551, endPoint y: 231, distance: 311.9
click at [362, 435] on div "Offrez-vous une parenthèse de bien-être dans nos clubs RITM" at bounding box center [511, 319] width 523 height 282
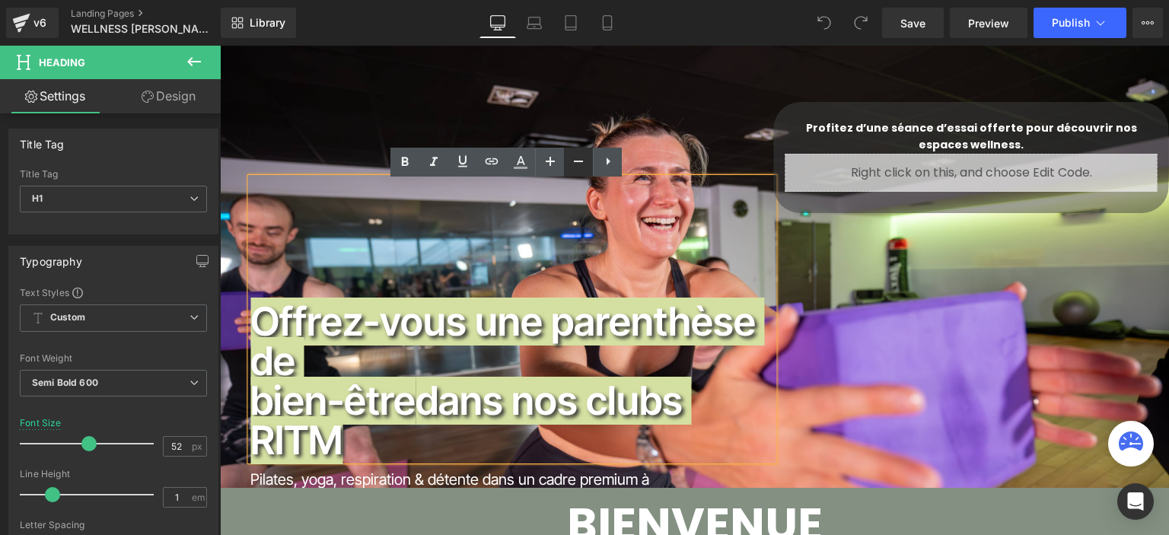
click at [569, 164] on icon at bounding box center [578, 161] width 18 height 18
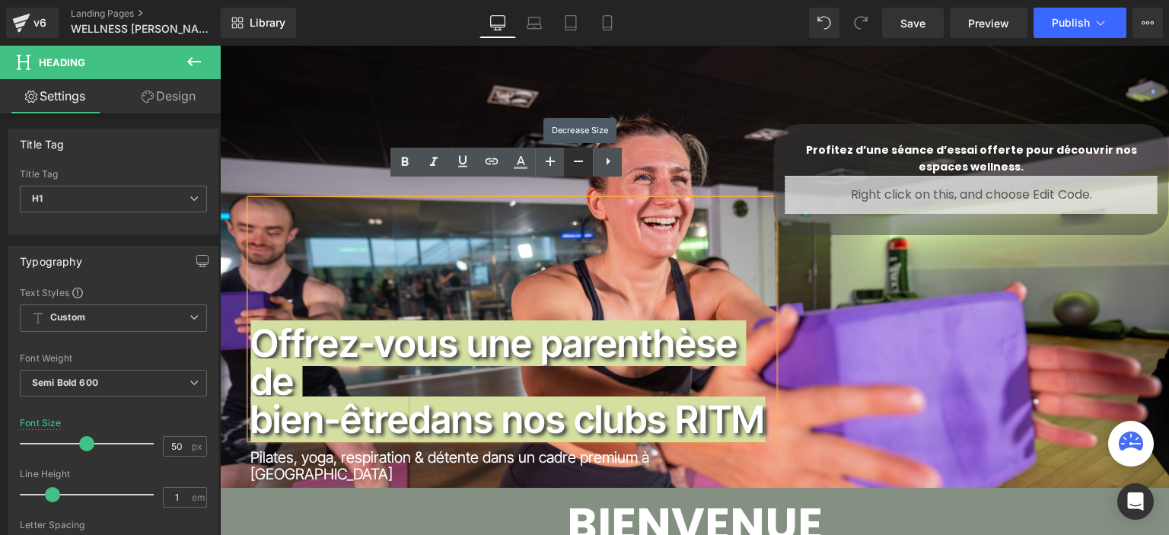
click at [569, 164] on icon at bounding box center [578, 161] width 18 height 18
type input "48"
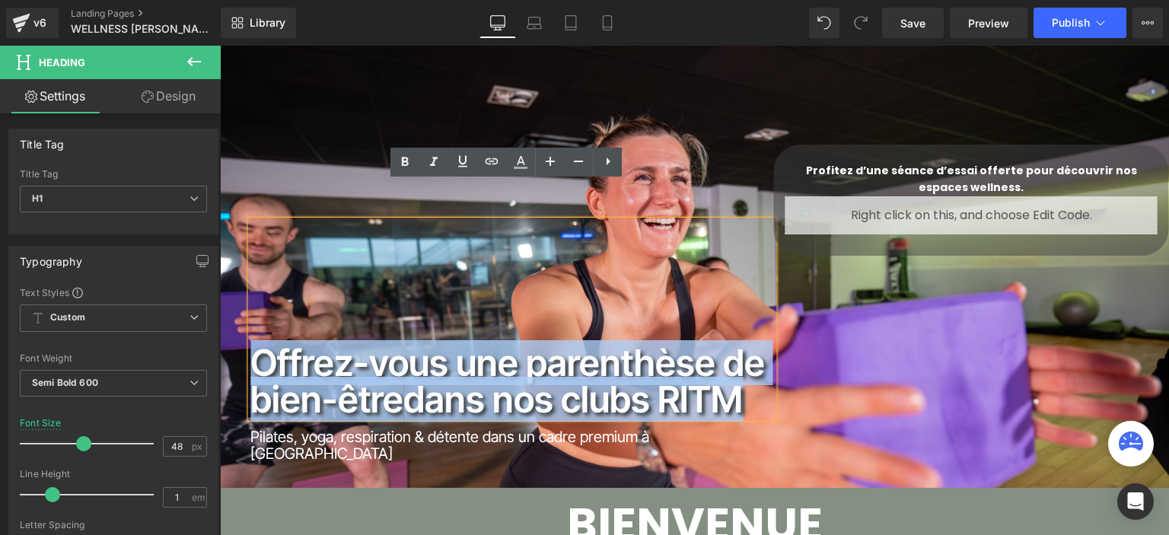
click at [734, 317] on div "Offrez-vous une parenthèse de bien-être dans nos clubs RITM" at bounding box center [511, 319] width 523 height 197
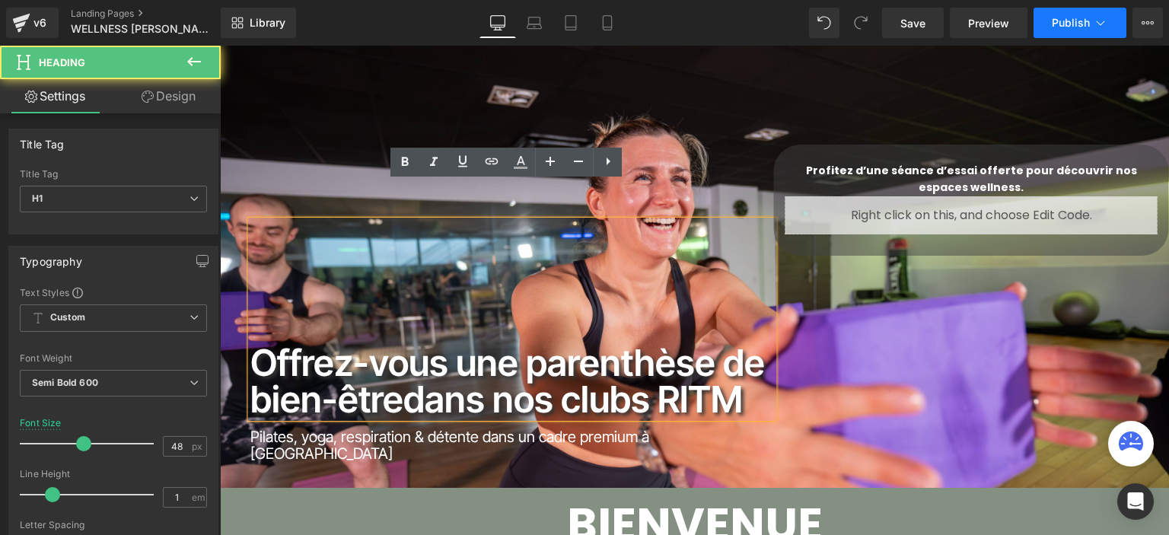
click at [1052, 33] on button "Publish" at bounding box center [1079, 23] width 93 height 30
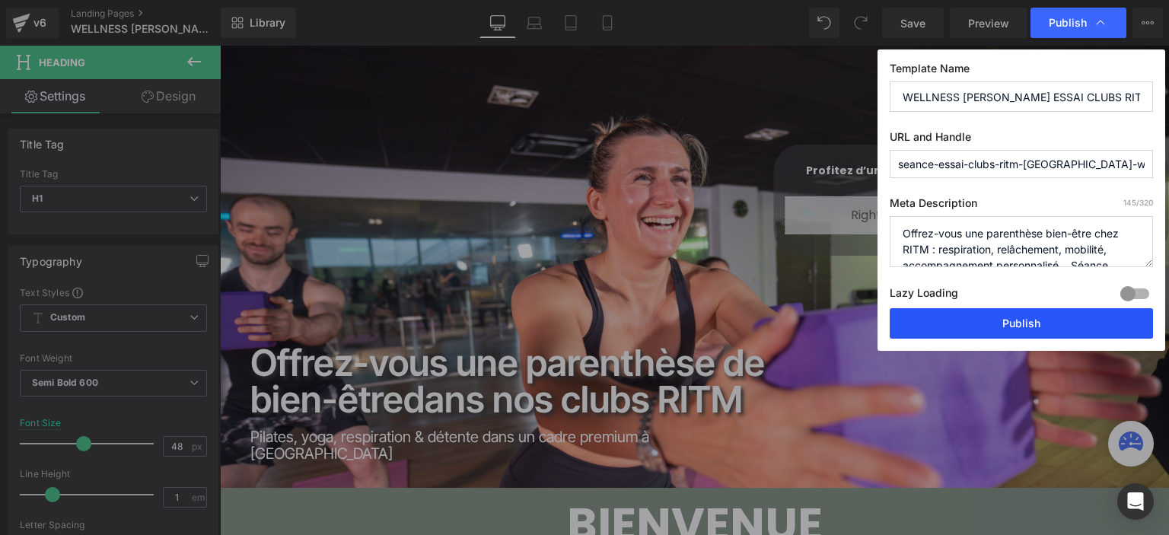
click at [925, 323] on button "Publish" at bounding box center [1021, 323] width 263 height 30
